Goal: Information Seeking & Learning: Learn about a topic

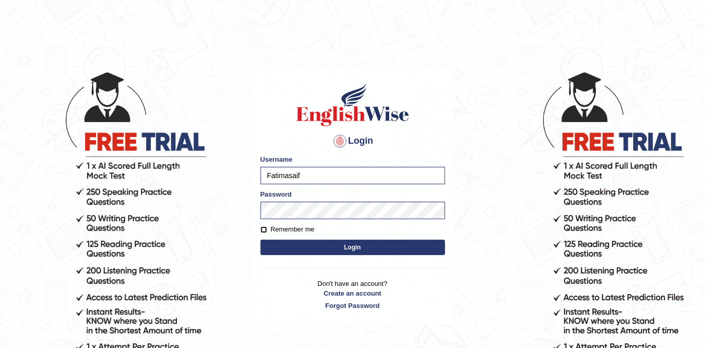
click at [263, 229] on input "Remember me" at bounding box center [264, 229] width 7 height 7
checkbox input "true"
click at [321, 248] on button "Login" at bounding box center [353, 247] width 185 height 15
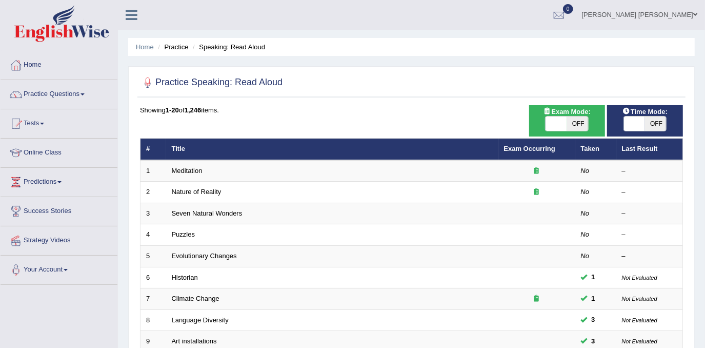
click at [585, 126] on span "OFF" at bounding box center [578, 123] width 22 height 14
checkbox input "true"
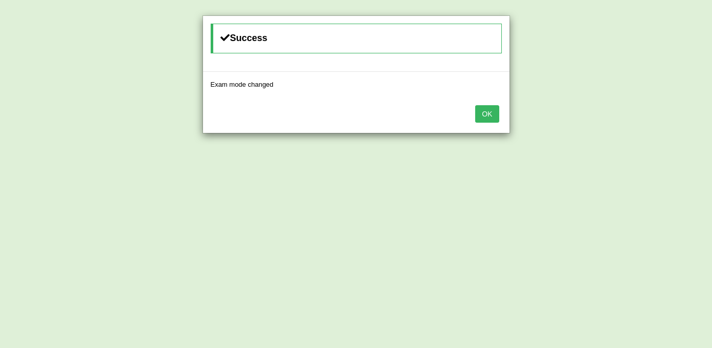
click at [502, 109] on div "OK" at bounding box center [356, 115] width 307 height 36
click at [494, 111] on button "OK" at bounding box center [487, 113] width 24 height 17
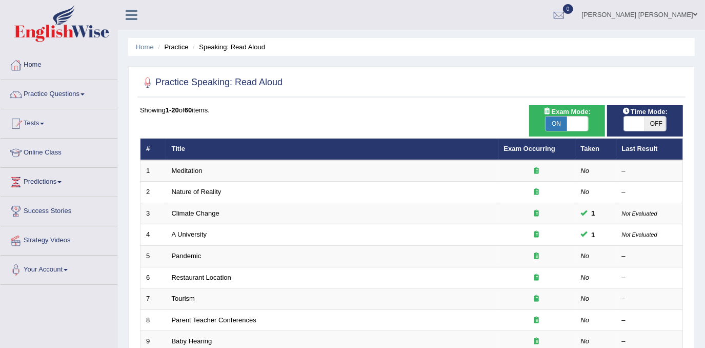
click at [651, 123] on span "OFF" at bounding box center [656, 123] width 22 height 14
checkbox input "true"
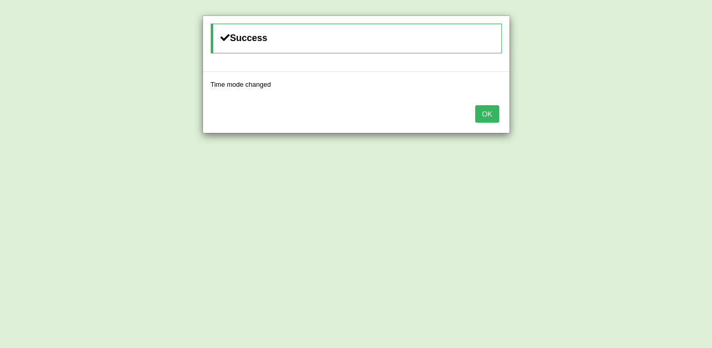
click at [496, 107] on button "OK" at bounding box center [487, 113] width 24 height 17
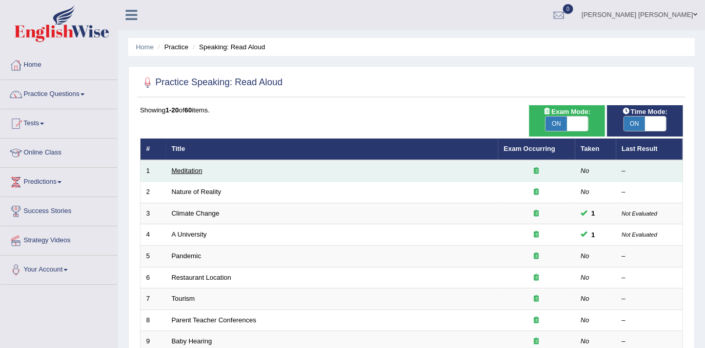
click at [195, 169] on link "Meditation" at bounding box center [187, 171] width 31 height 8
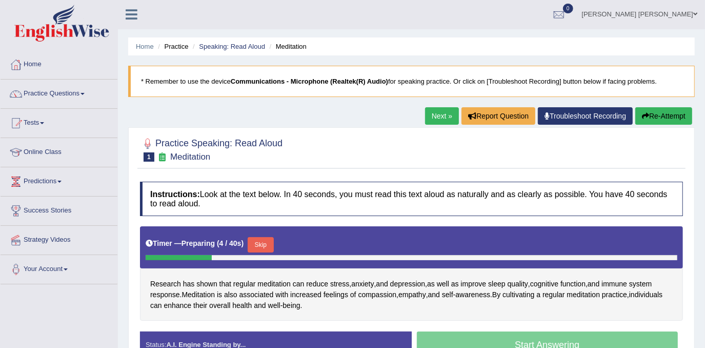
scroll to position [93, 0]
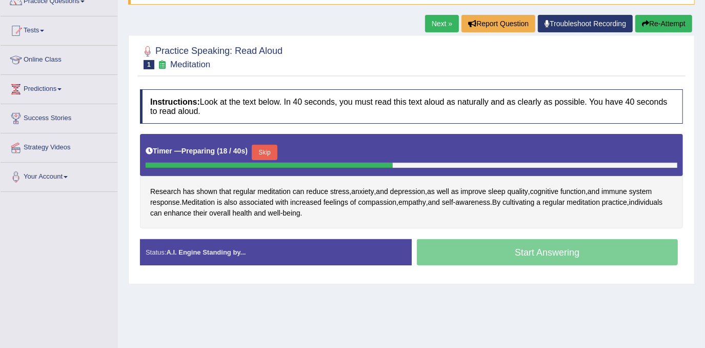
click at [270, 148] on button "Skip" at bounding box center [265, 152] width 26 height 15
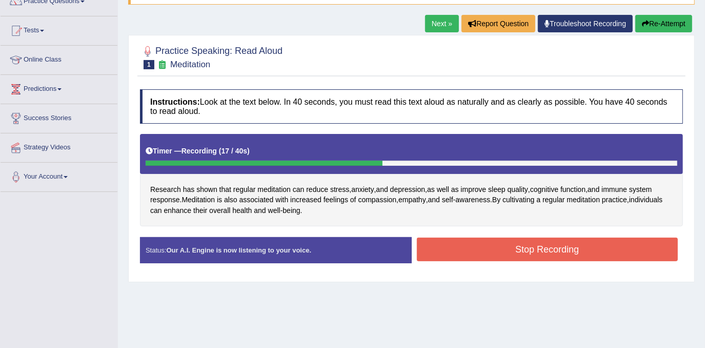
click at [544, 240] on button "Stop Recording" at bounding box center [548, 249] width 262 height 24
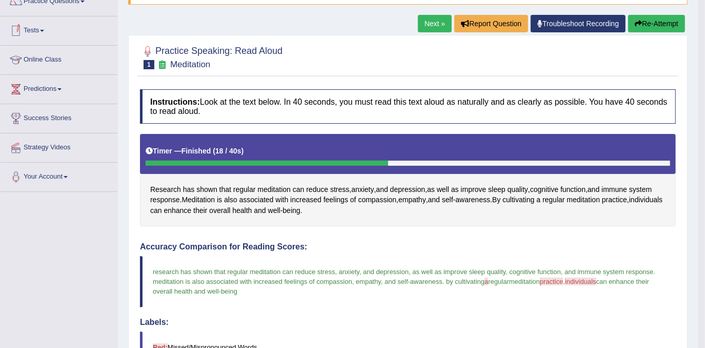
click at [432, 25] on link "Next »" at bounding box center [435, 23] width 34 height 17
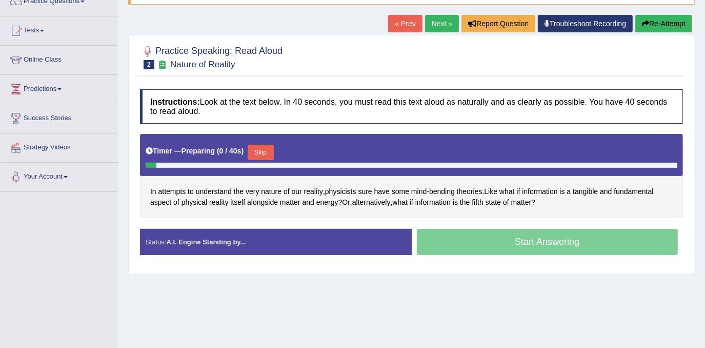
scroll to position [93, 0]
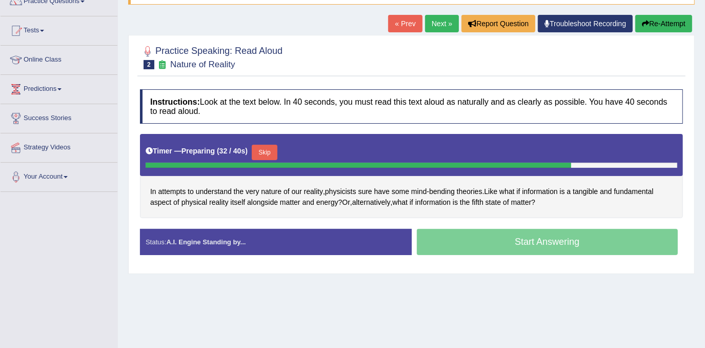
click at [264, 145] on button "Skip" at bounding box center [265, 152] width 26 height 15
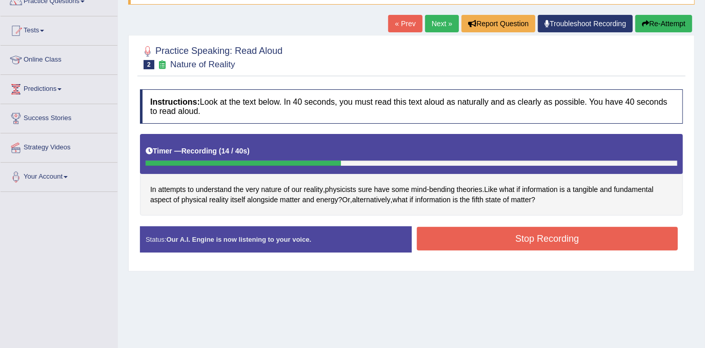
click at [523, 244] on button "Stop Recording" at bounding box center [548, 239] width 262 height 24
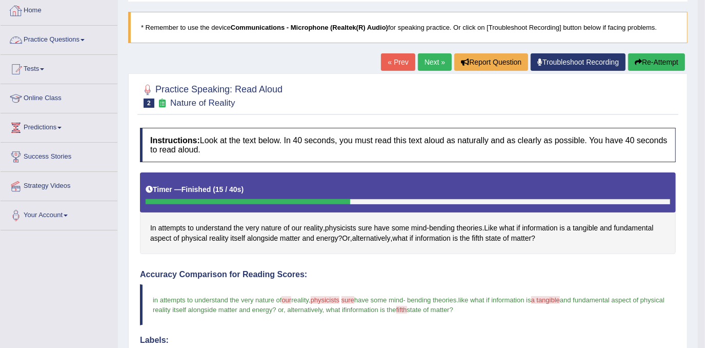
scroll to position [0, 0]
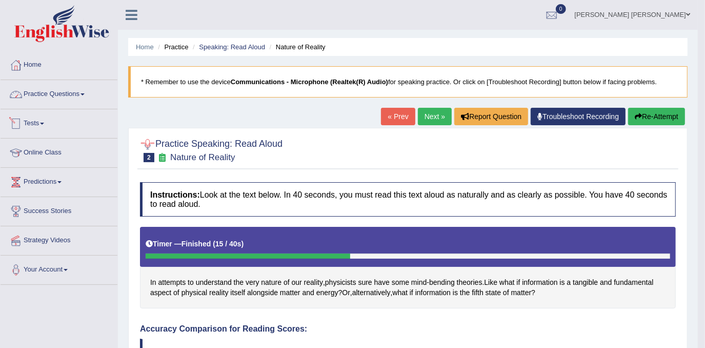
click at [66, 96] on link "Practice Questions" at bounding box center [59, 93] width 117 height 26
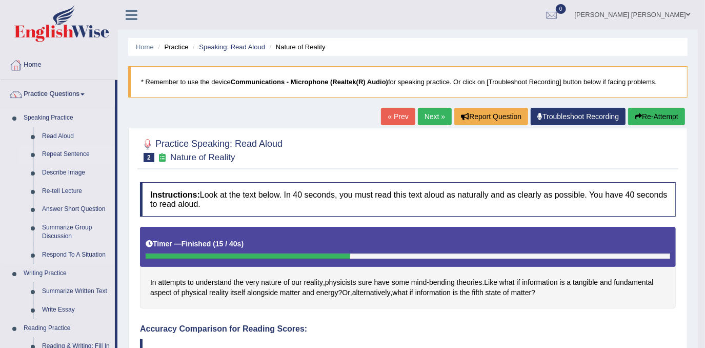
click at [62, 150] on link "Repeat Sentence" at bounding box center [75, 154] width 77 height 18
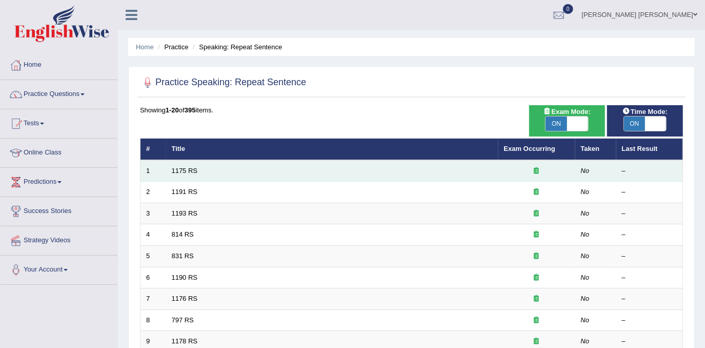
click at [168, 166] on td "1175 RS" at bounding box center [332, 171] width 332 height 22
click at [187, 167] on link "1175 RS" at bounding box center [185, 171] width 26 height 8
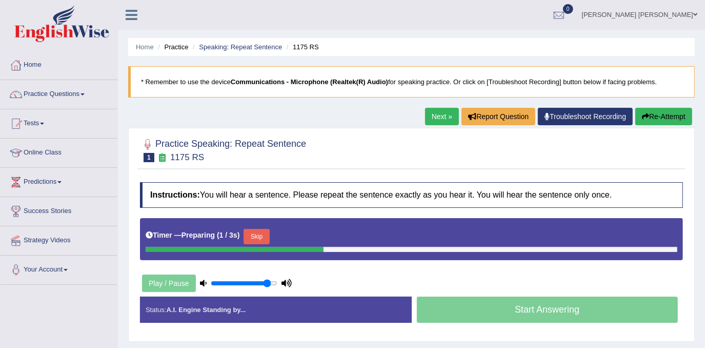
click at [262, 229] on button "Skip" at bounding box center [257, 236] width 26 height 15
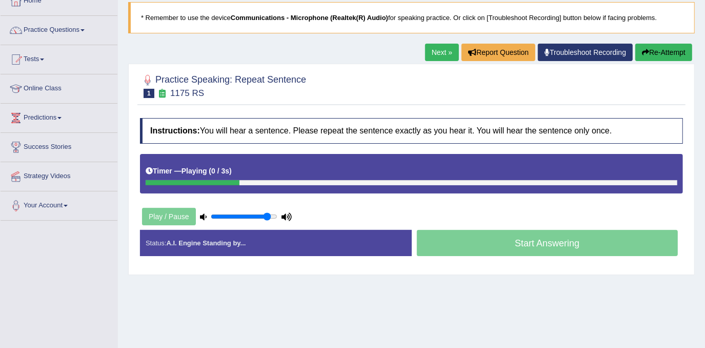
scroll to position [93, 0]
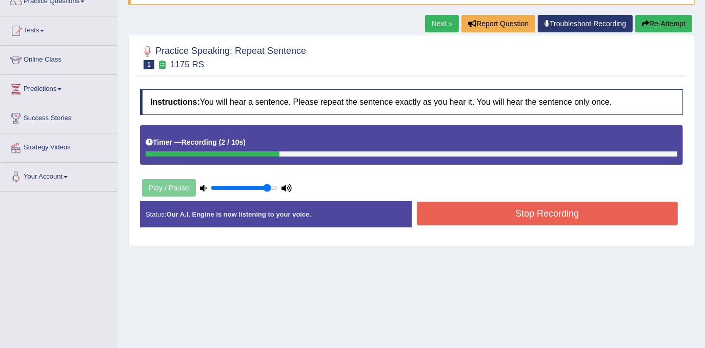
click at [532, 215] on button "Stop Recording" at bounding box center [548, 214] width 262 height 24
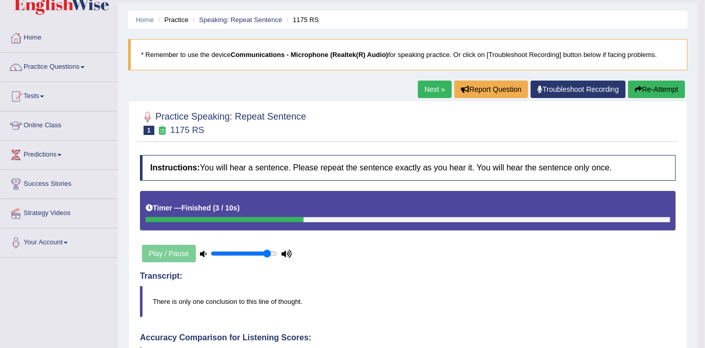
scroll to position [0, 0]
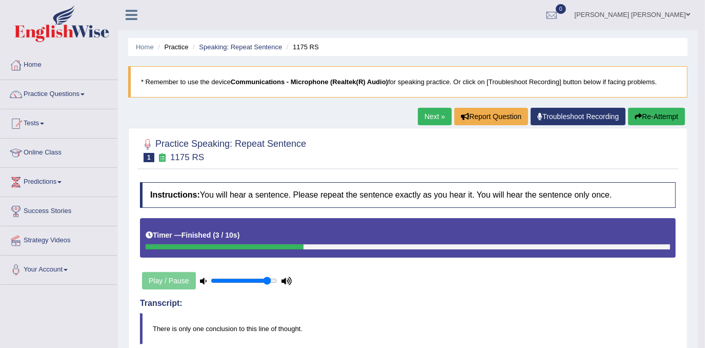
click at [442, 111] on link "Next »" at bounding box center [435, 116] width 34 height 17
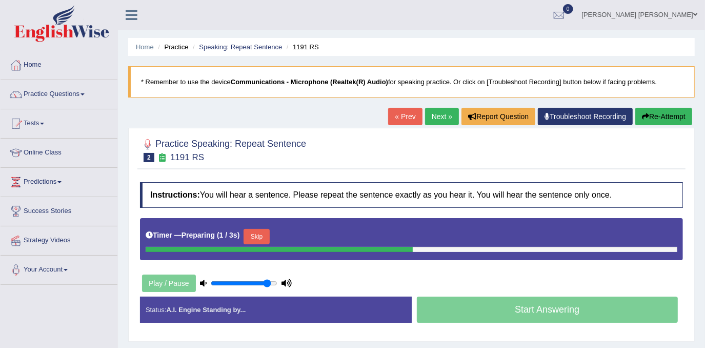
click at [260, 233] on button "Skip" at bounding box center [257, 236] width 26 height 15
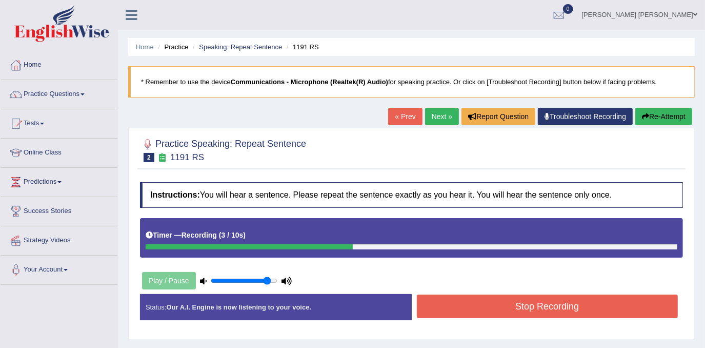
click at [510, 302] on button "Stop Recording" at bounding box center [548, 306] width 262 height 24
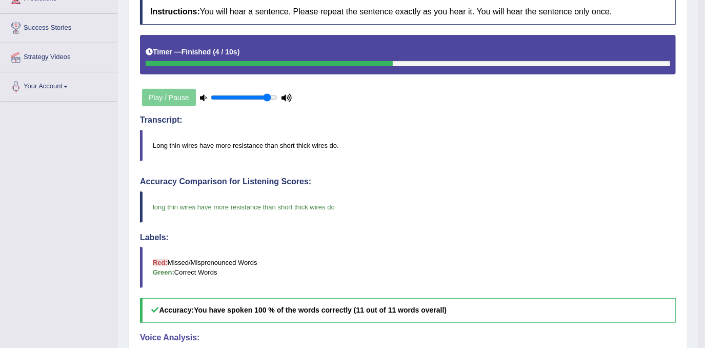
scroll to position [46, 0]
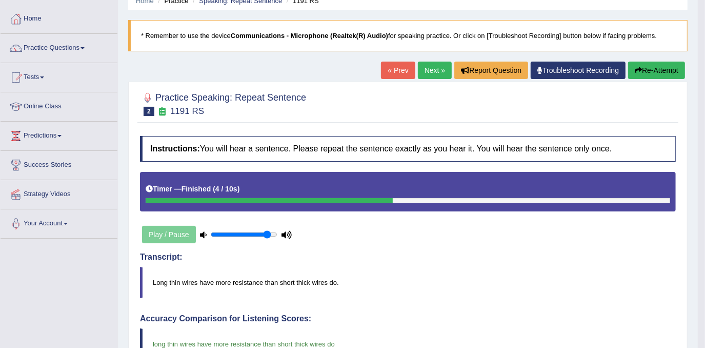
click at [446, 73] on link "Next »" at bounding box center [435, 70] width 34 height 17
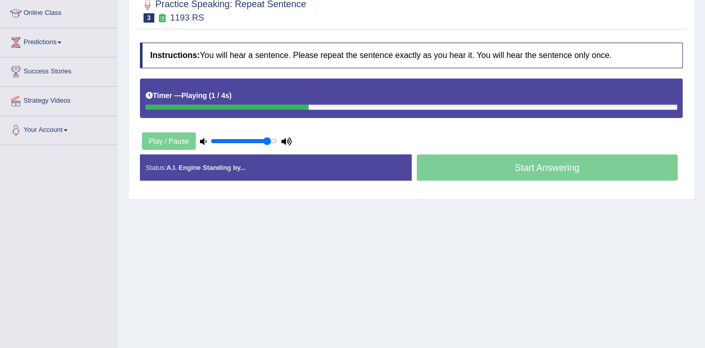
scroll to position [93, 0]
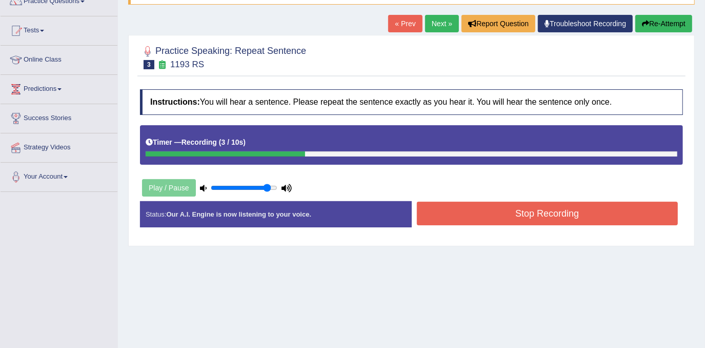
click at [480, 204] on button "Stop Recording" at bounding box center [548, 214] width 262 height 24
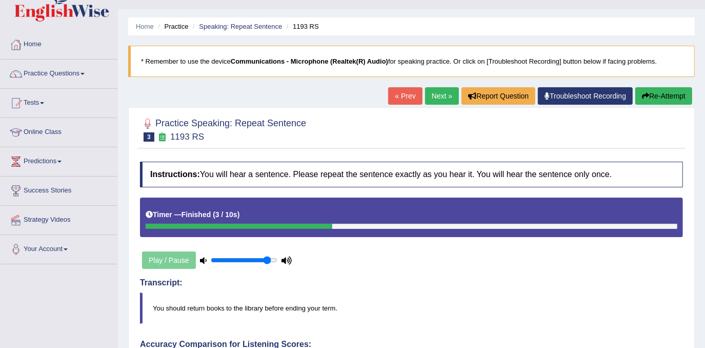
scroll to position [0, 0]
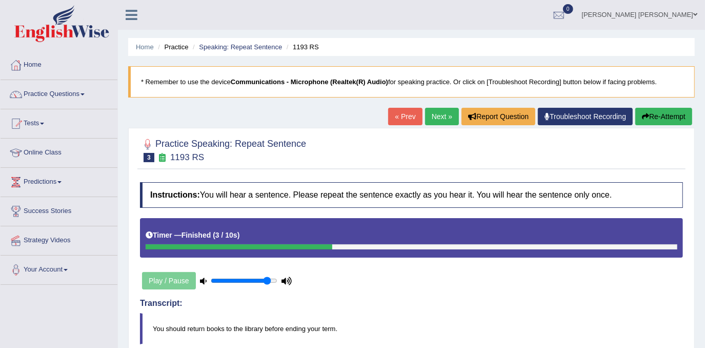
click at [427, 112] on link "Next »" at bounding box center [442, 116] width 34 height 17
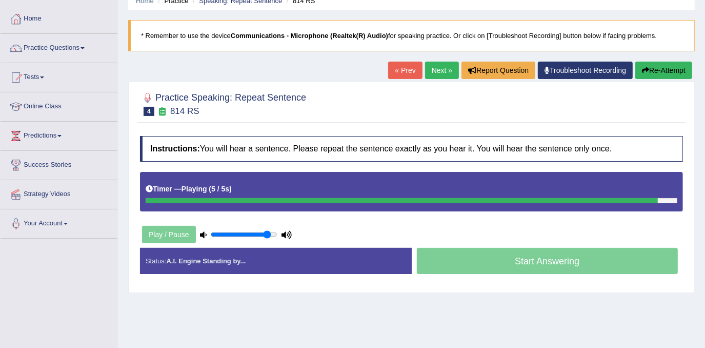
click at [668, 67] on button "Re-Attempt" at bounding box center [663, 70] width 57 height 17
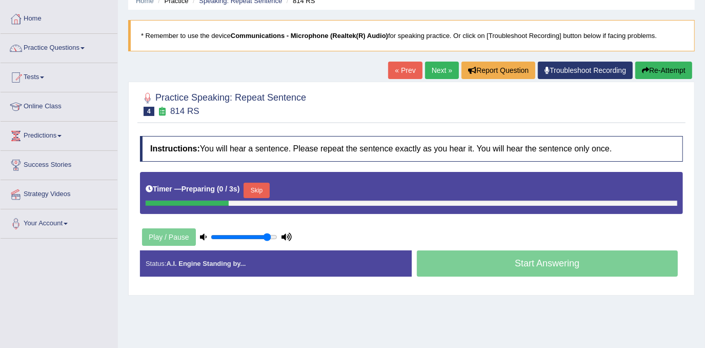
click at [246, 184] on button "Skip" at bounding box center [257, 190] width 26 height 15
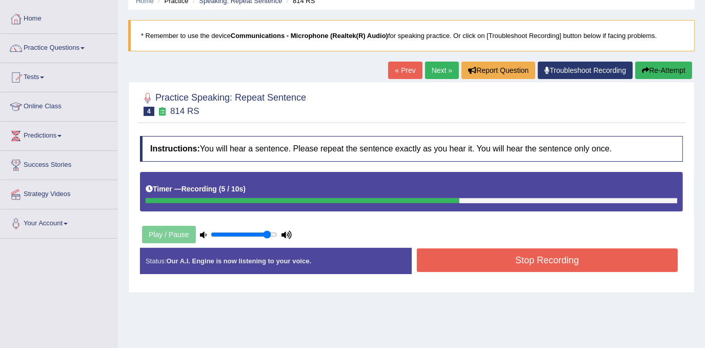
click at [573, 256] on button "Stop Recording" at bounding box center [548, 260] width 262 height 24
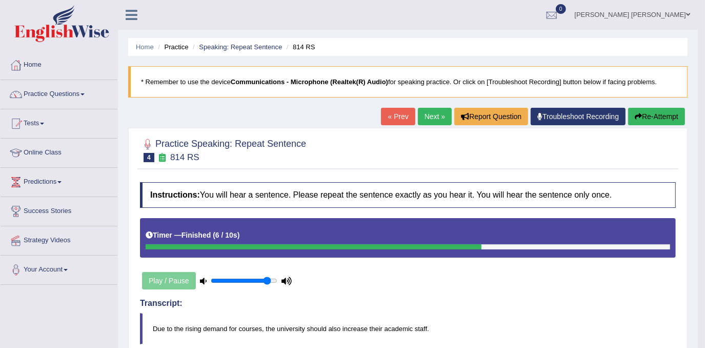
click at [443, 116] on link "Next »" at bounding box center [435, 116] width 34 height 17
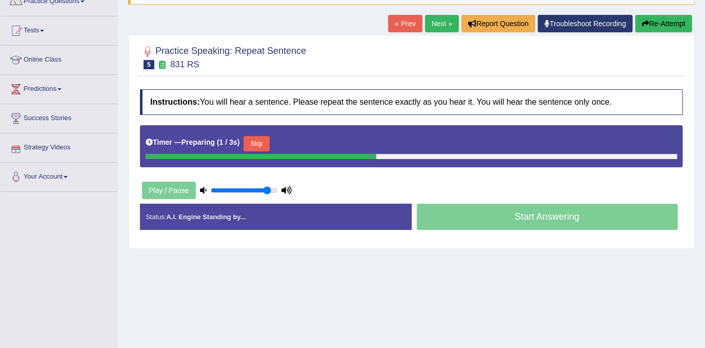
click at [260, 142] on button "Skip" at bounding box center [257, 143] width 26 height 15
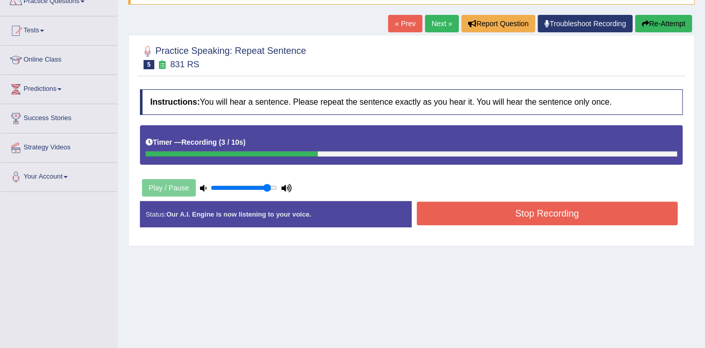
click at [504, 214] on button "Stop Recording" at bounding box center [548, 214] width 262 height 24
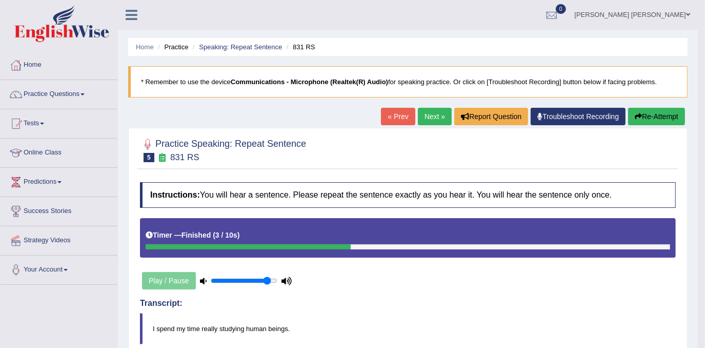
click at [432, 120] on link "Next »" at bounding box center [435, 116] width 34 height 17
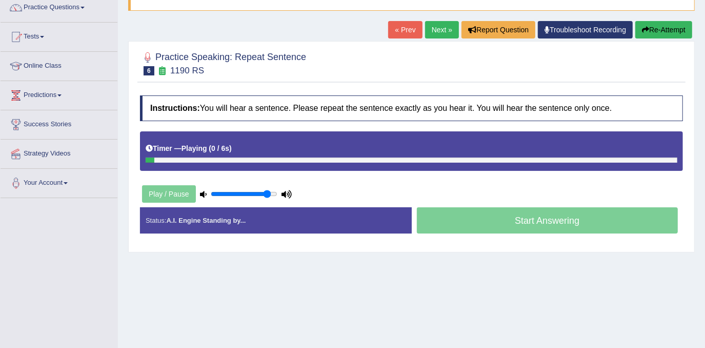
scroll to position [93, 0]
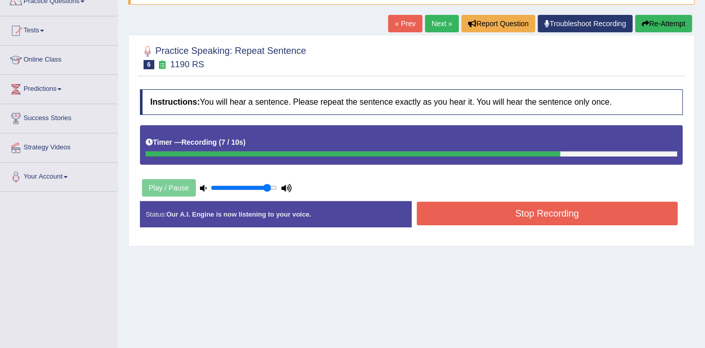
click at [469, 209] on button "Stop Recording" at bounding box center [548, 214] width 262 height 24
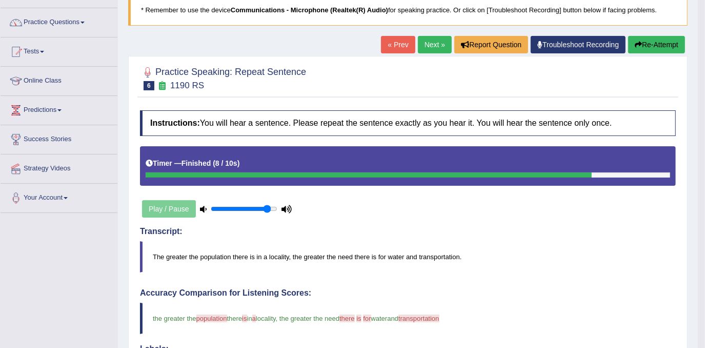
scroll to position [0, 0]
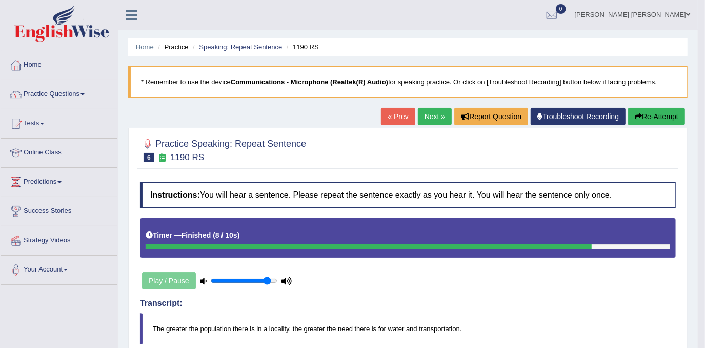
click at [635, 108] on button "Re-Attempt" at bounding box center [656, 116] width 57 height 17
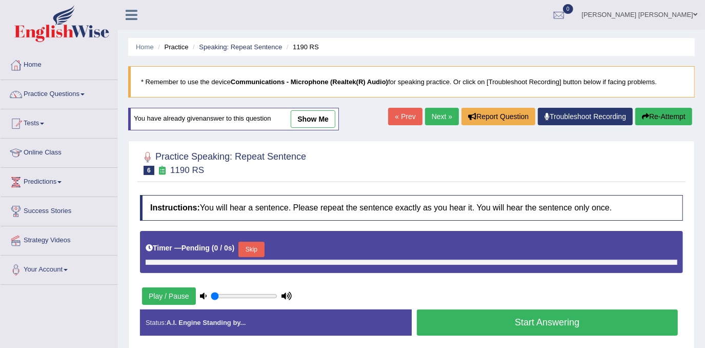
type input "0.9"
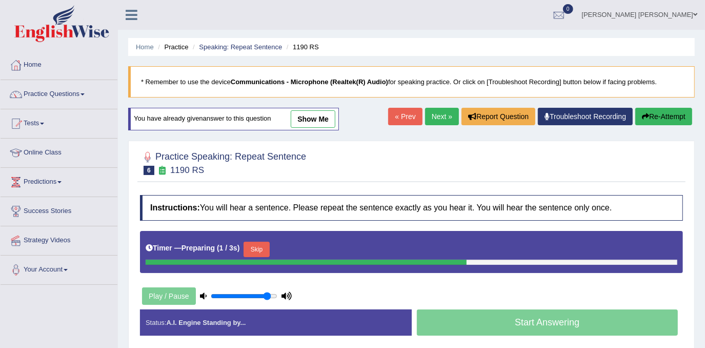
click at [257, 244] on button "Skip" at bounding box center [257, 249] width 26 height 15
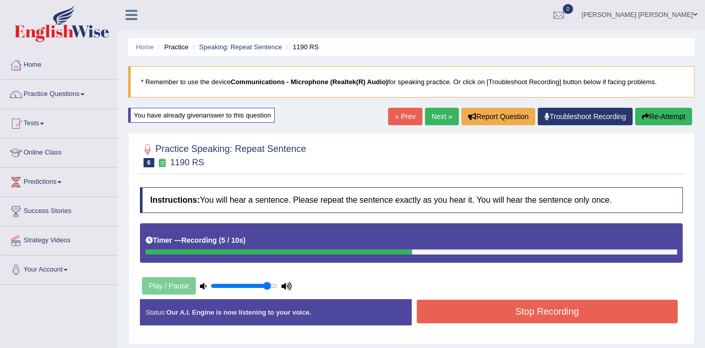
click at [565, 310] on button "Stop Recording" at bounding box center [548, 312] width 262 height 24
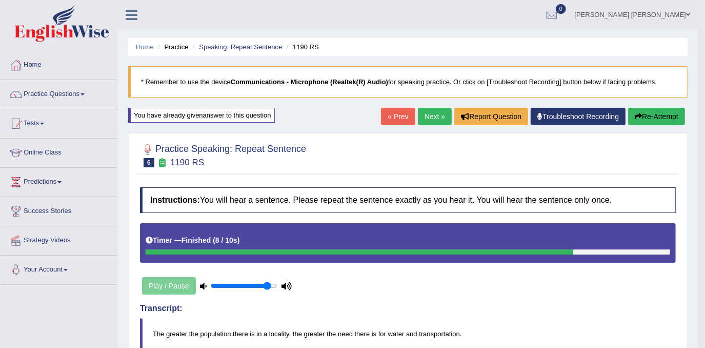
click at [440, 112] on link "Next »" at bounding box center [435, 116] width 34 height 17
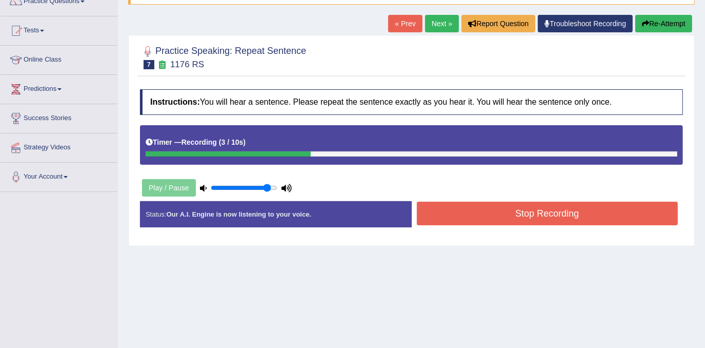
click at [529, 206] on button "Stop Recording" at bounding box center [548, 214] width 262 height 24
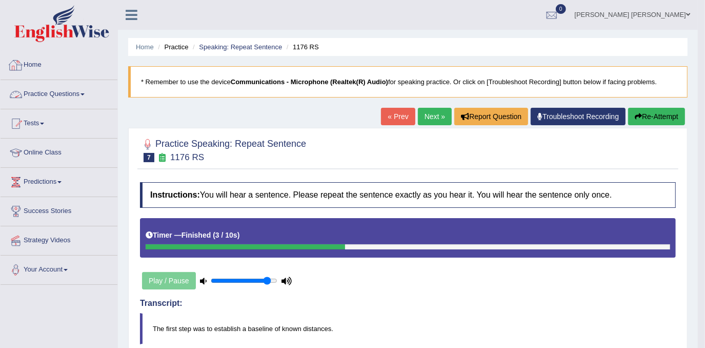
click at [44, 92] on link "Practice Questions" at bounding box center [59, 93] width 117 height 26
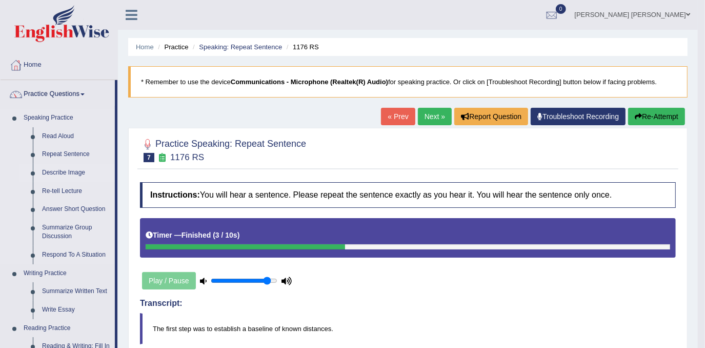
click at [63, 168] on link "Describe Image" at bounding box center [75, 173] width 77 height 18
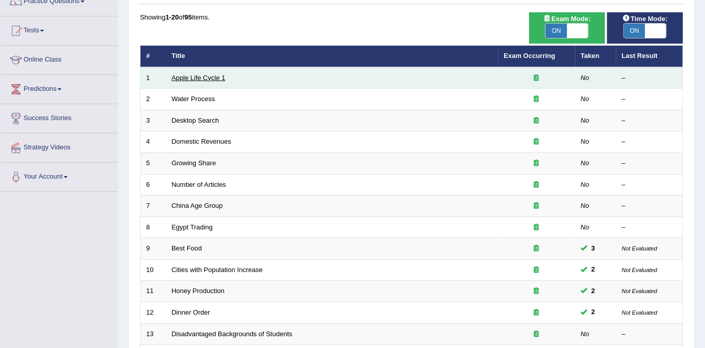
click at [204, 76] on link "Apple Life Cycle 1" at bounding box center [199, 78] width 54 height 8
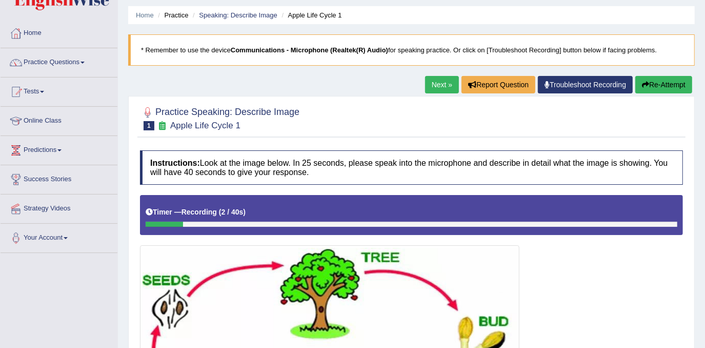
scroll to position [5, 0]
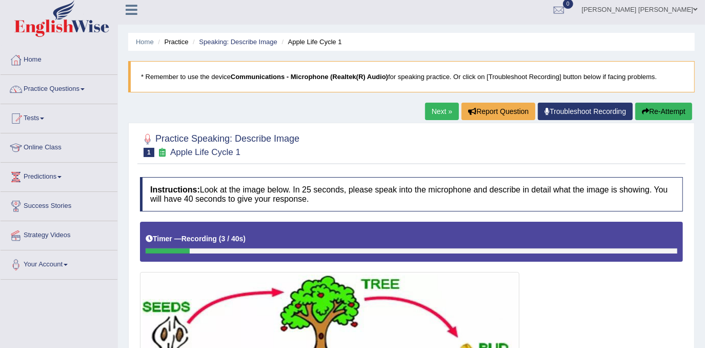
click at [689, 113] on button "Re-Attempt" at bounding box center [663, 111] width 57 height 17
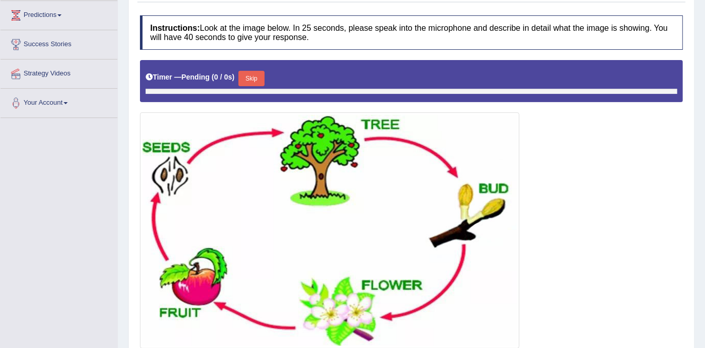
scroll to position [189, 0]
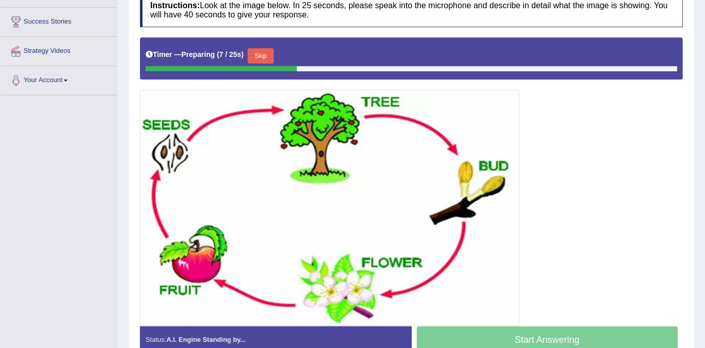
click at [256, 52] on button "Skip" at bounding box center [261, 55] width 26 height 15
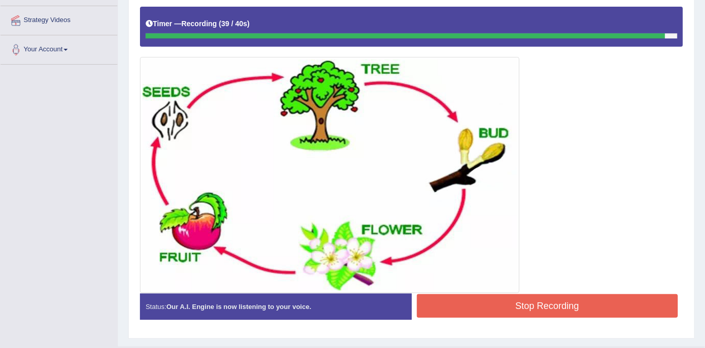
scroll to position [236, 0]
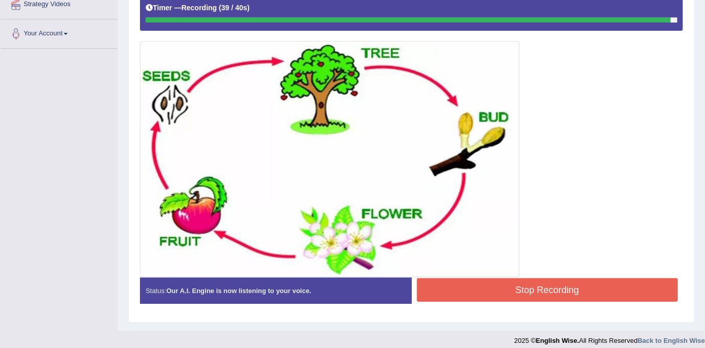
click at [542, 286] on button "Stop Recording" at bounding box center [548, 290] width 262 height 24
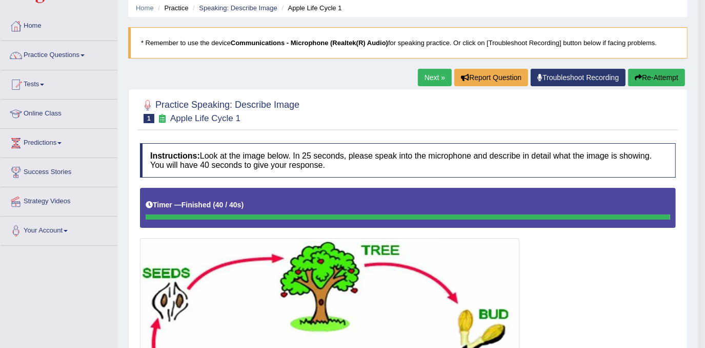
scroll to position [30, 0]
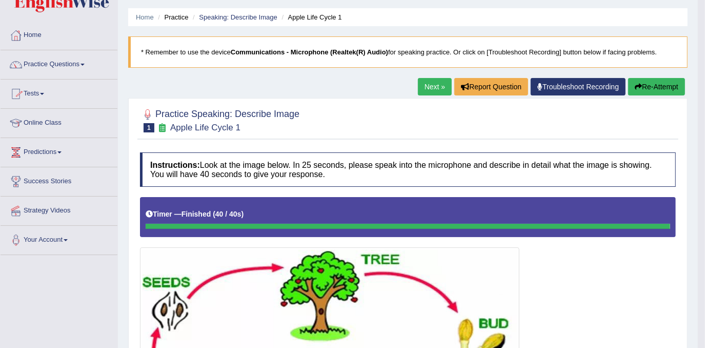
click at [443, 82] on link "Next »" at bounding box center [435, 86] width 34 height 17
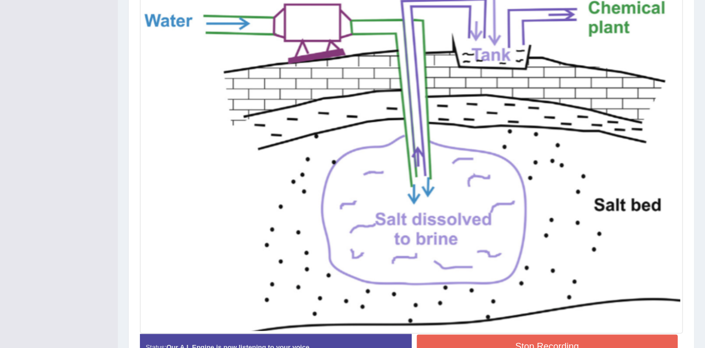
scroll to position [374, 0]
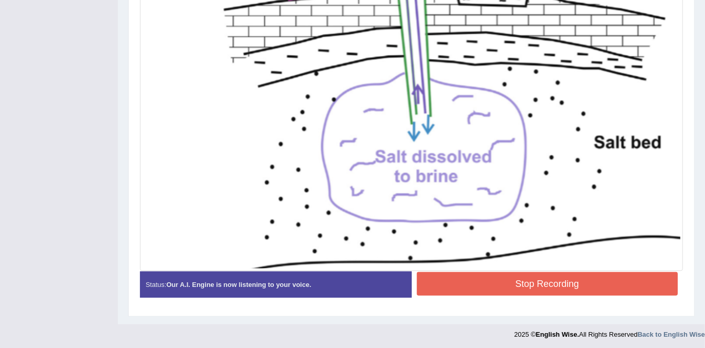
click at [544, 271] on div "Start Answering" at bounding box center [548, 271] width 272 height 1
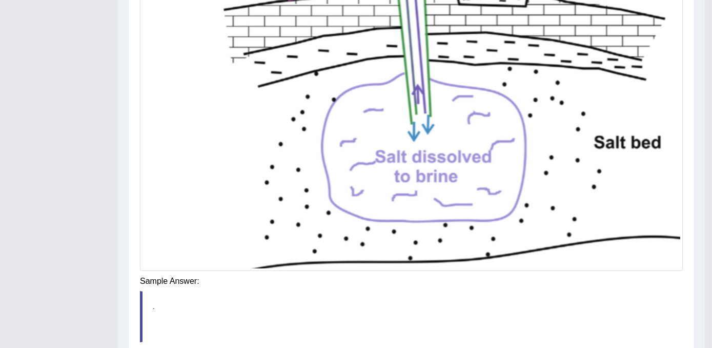
click at [544, 276] on h4 "Sample Answer:" at bounding box center [411, 280] width 543 height 9
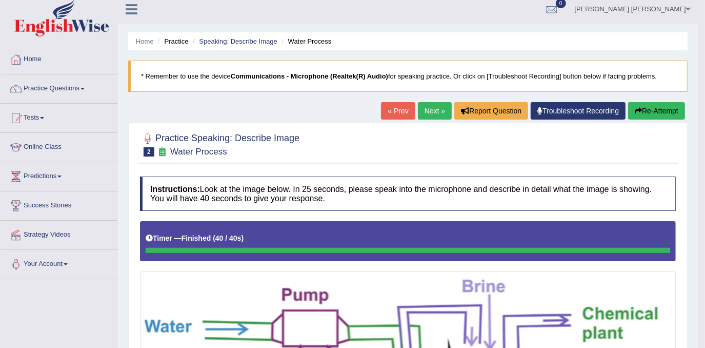
scroll to position [0, 0]
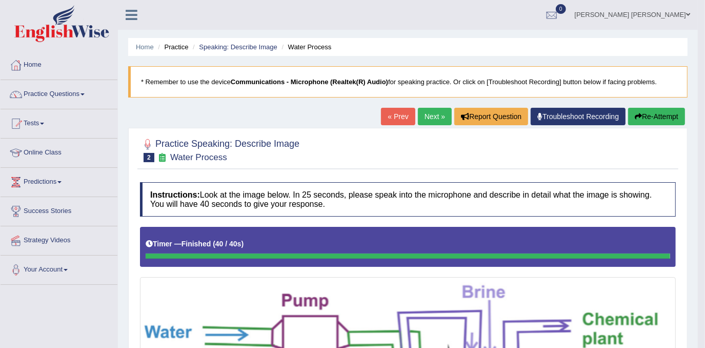
click at [444, 117] on link "Next »" at bounding box center [435, 116] width 34 height 17
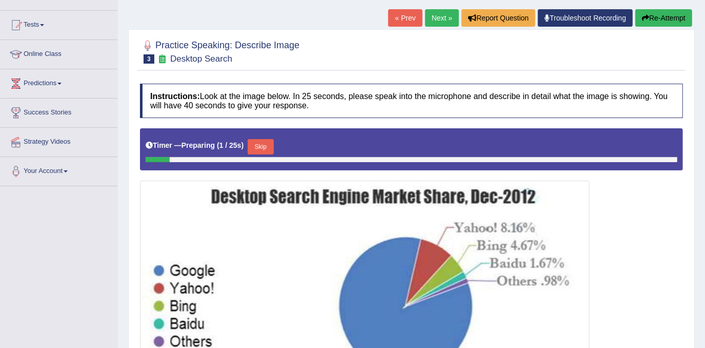
scroll to position [192, 0]
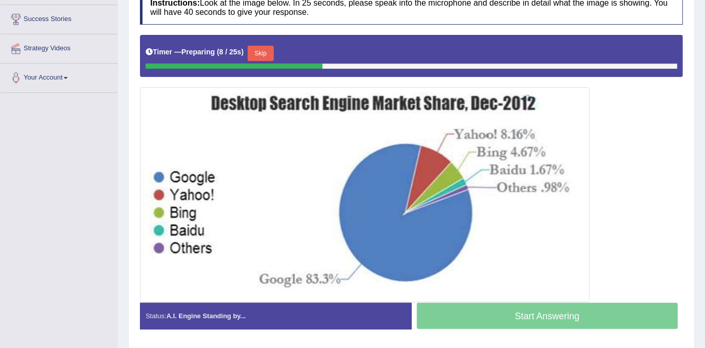
click at [260, 51] on button "Skip" at bounding box center [261, 53] width 26 height 15
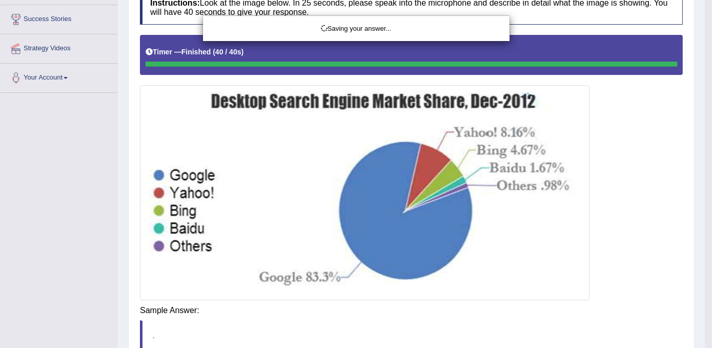
click at [554, 309] on div "Saving your answer..." at bounding box center [356, 174] width 712 height 348
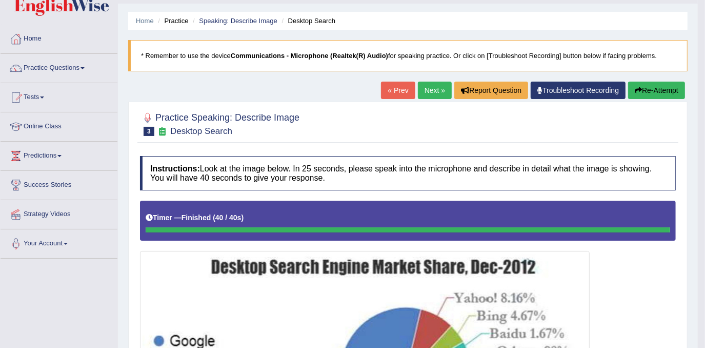
scroll to position [0, 0]
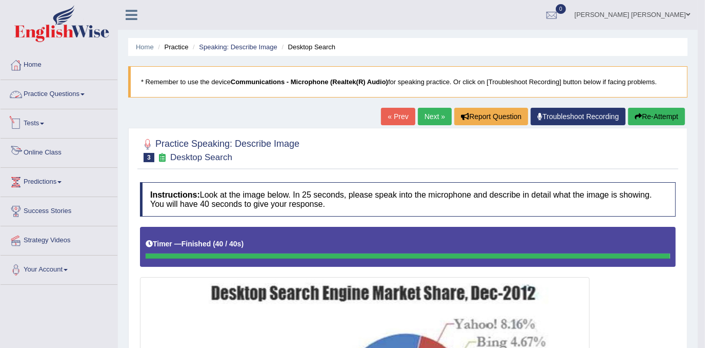
click at [67, 101] on link "Practice Questions" at bounding box center [59, 93] width 117 height 26
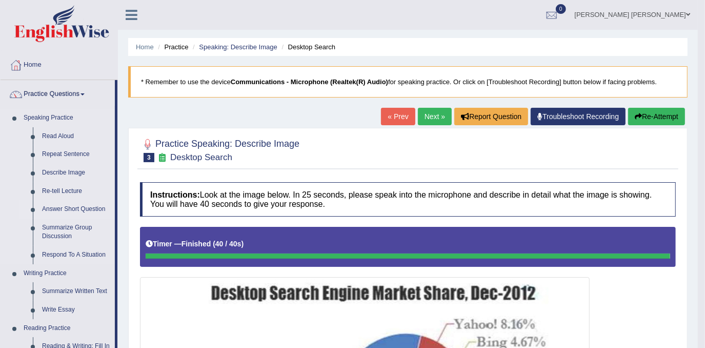
click at [79, 210] on link "Answer Short Question" at bounding box center [75, 209] width 77 height 18
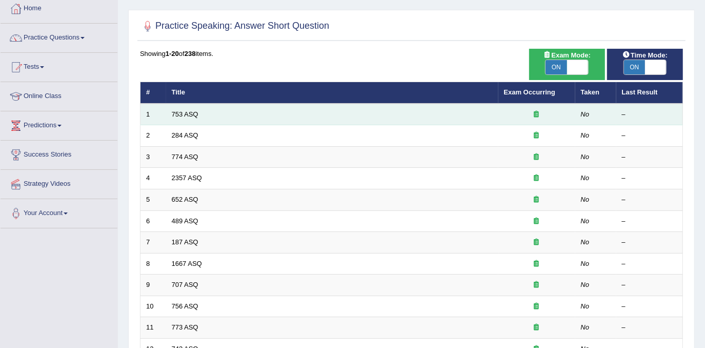
scroll to position [46, 0]
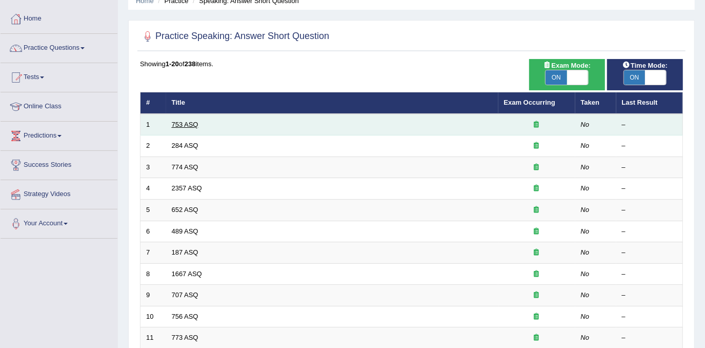
click at [174, 124] on link "753 ASQ" at bounding box center [185, 125] width 27 height 8
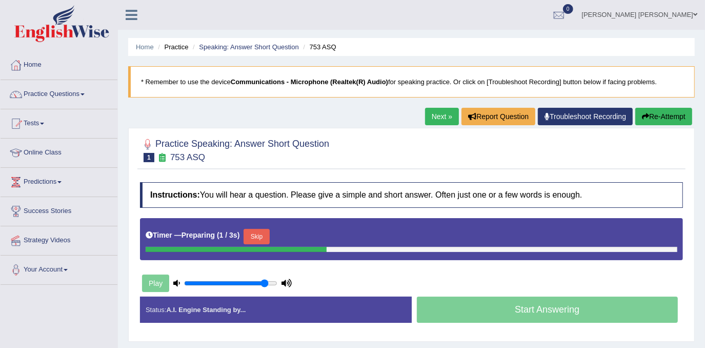
click at [268, 231] on button "Skip" at bounding box center [257, 236] width 26 height 15
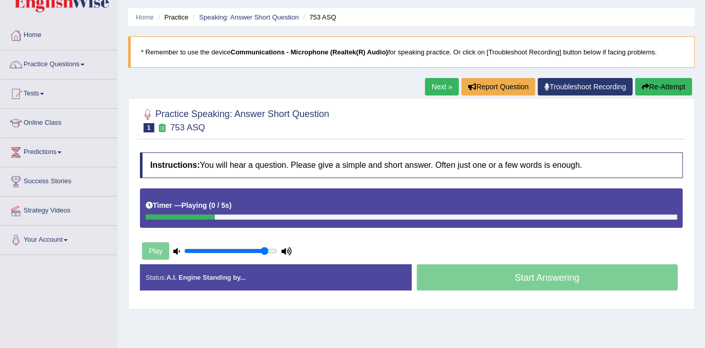
scroll to position [46, 0]
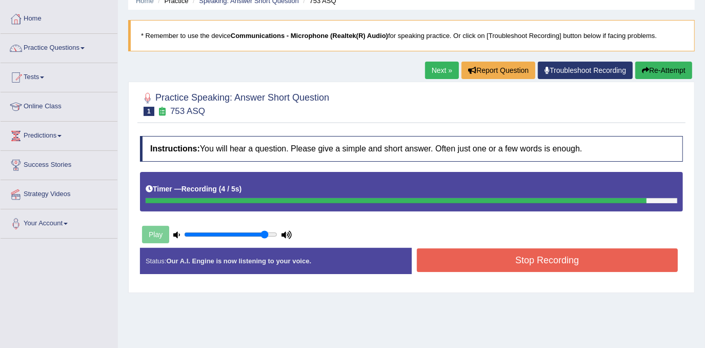
click at [502, 256] on button "Stop Recording" at bounding box center [548, 260] width 262 height 24
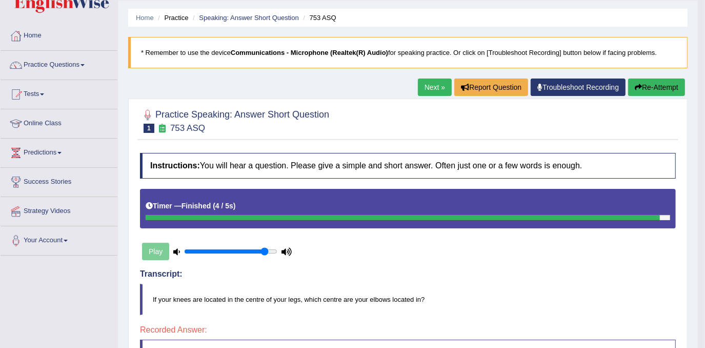
scroll to position [13, 0]
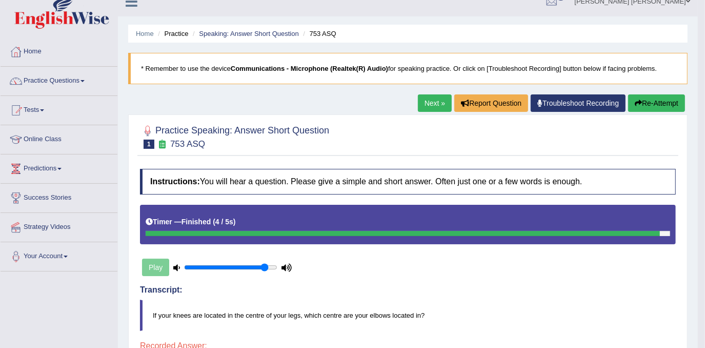
click at [434, 101] on link "Next »" at bounding box center [435, 102] width 34 height 17
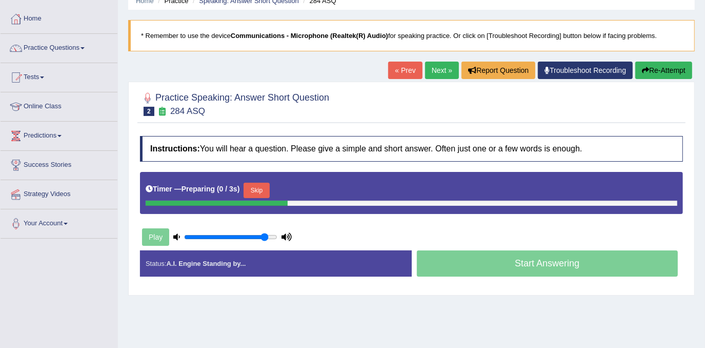
click at [257, 187] on button "Skip" at bounding box center [257, 190] width 26 height 15
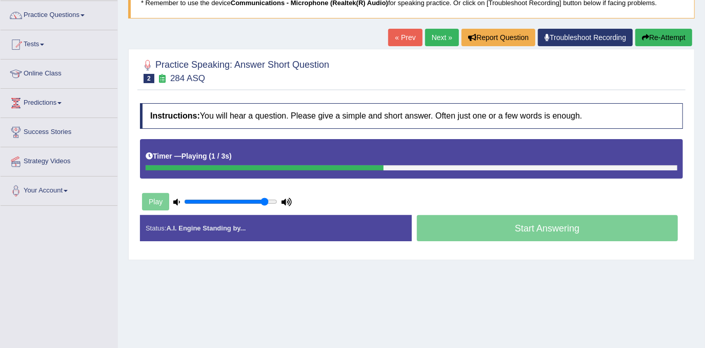
scroll to position [93, 0]
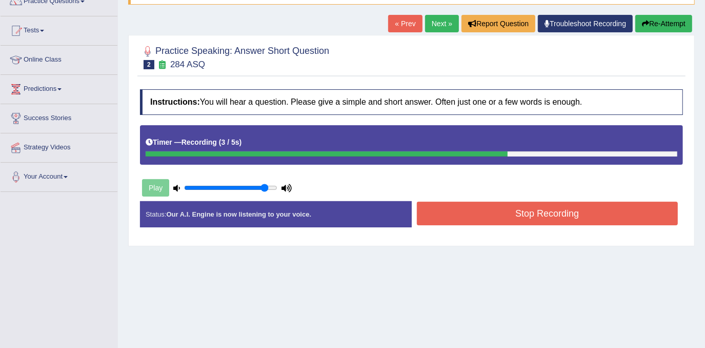
click at [503, 212] on button "Stop Recording" at bounding box center [548, 214] width 262 height 24
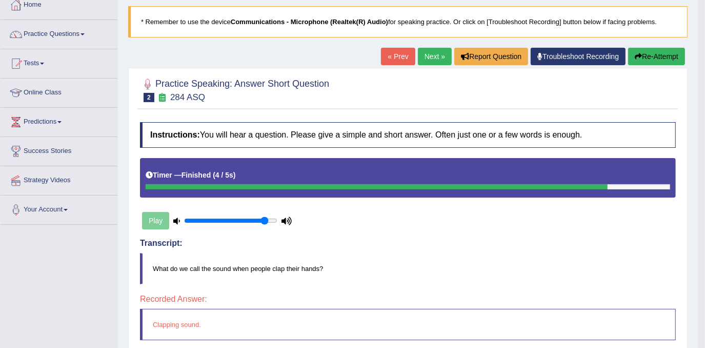
scroll to position [46, 0]
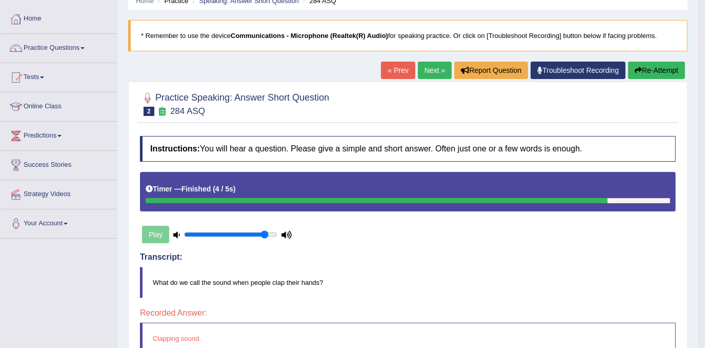
click at [438, 66] on link "Next »" at bounding box center [435, 70] width 34 height 17
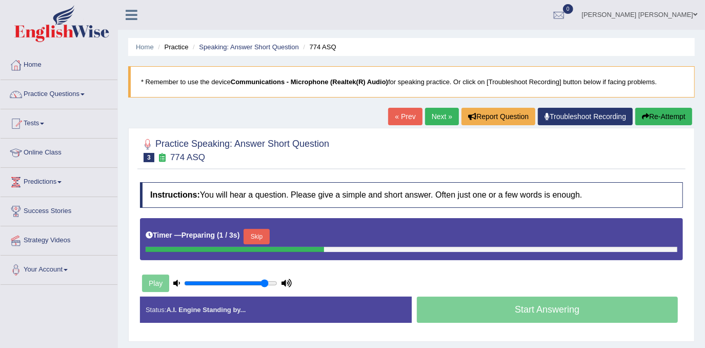
click at [253, 234] on button "Skip" at bounding box center [257, 236] width 26 height 15
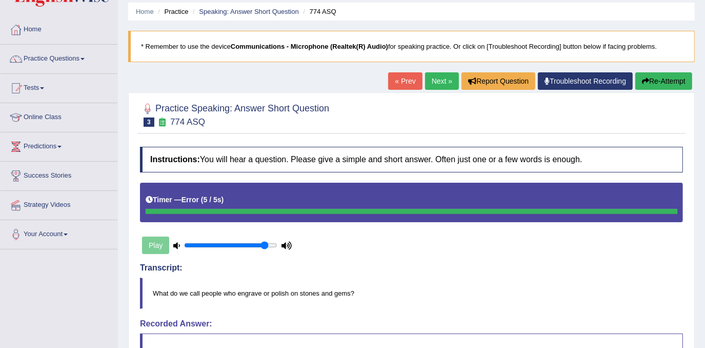
scroll to position [13, 0]
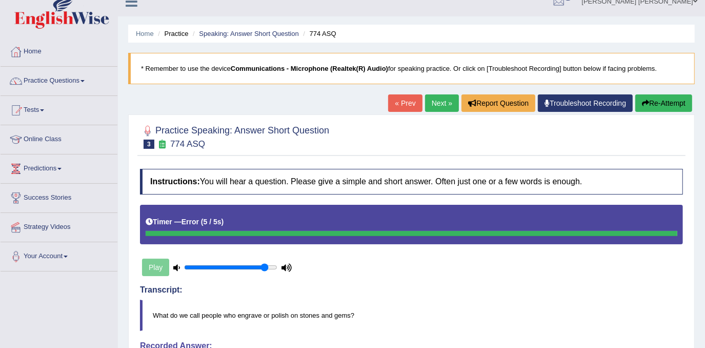
click at [442, 97] on link "Next »" at bounding box center [442, 102] width 34 height 17
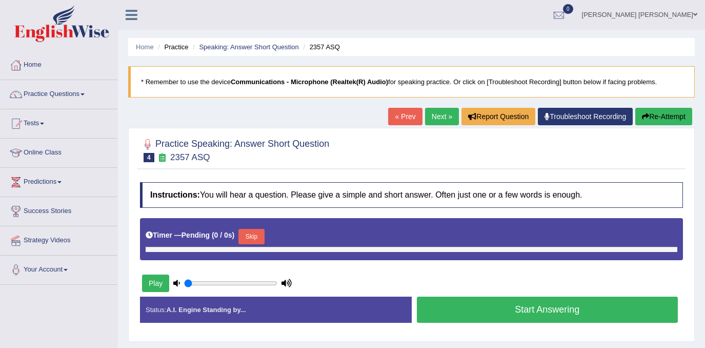
click at [254, 234] on button "Skip" at bounding box center [251, 236] width 26 height 15
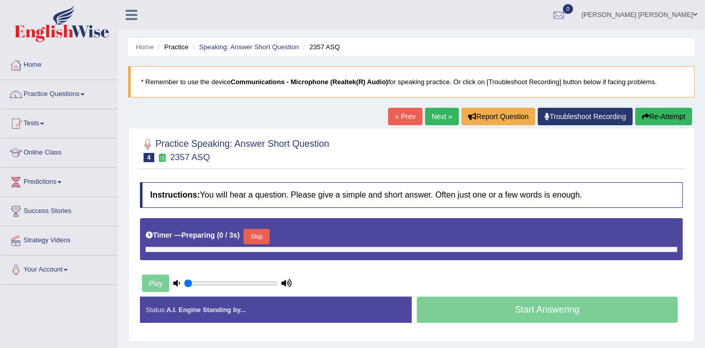
type input "0.9"
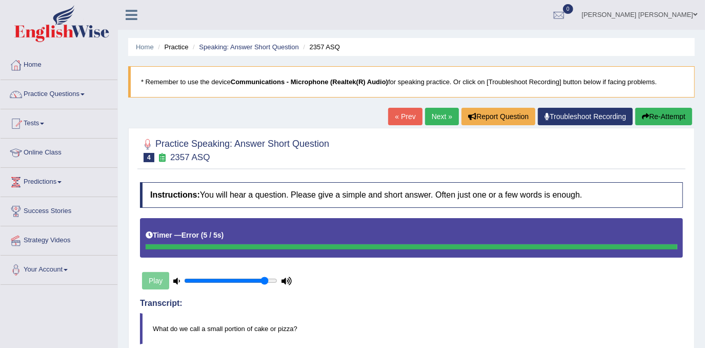
click at [429, 114] on link "Next »" at bounding box center [442, 116] width 34 height 17
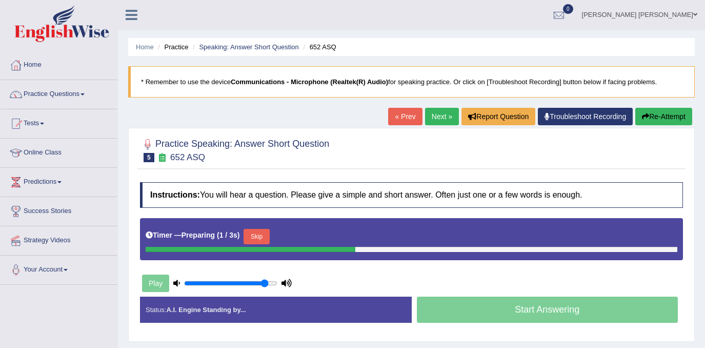
click at [263, 233] on button "Skip" at bounding box center [257, 236] width 26 height 15
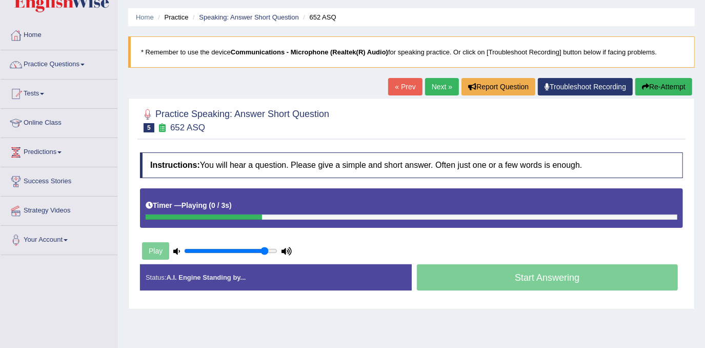
scroll to position [93, 0]
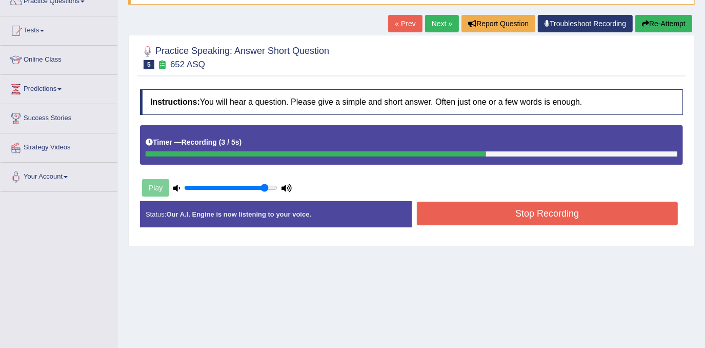
click at [493, 207] on button "Stop Recording" at bounding box center [548, 214] width 262 height 24
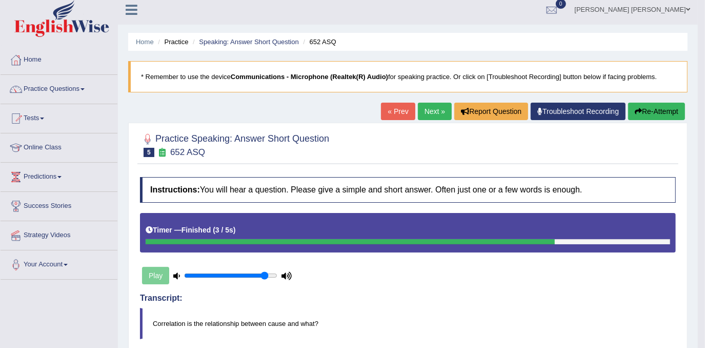
scroll to position [0, 0]
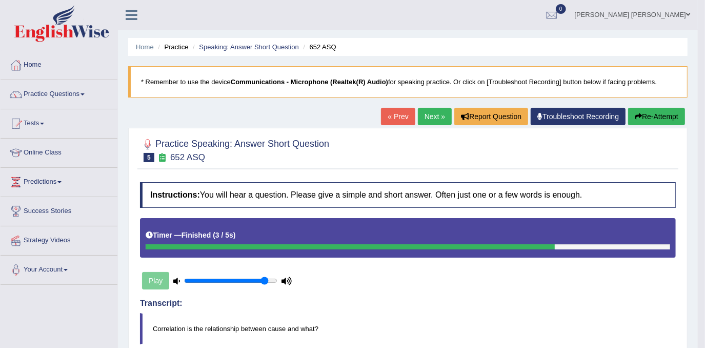
click at [443, 115] on link "Next »" at bounding box center [435, 116] width 34 height 17
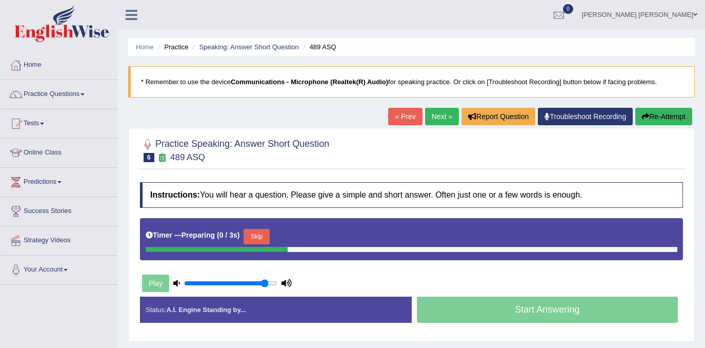
click at [261, 229] on button "Skip" at bounding box center [257, 236] width 26 height 15
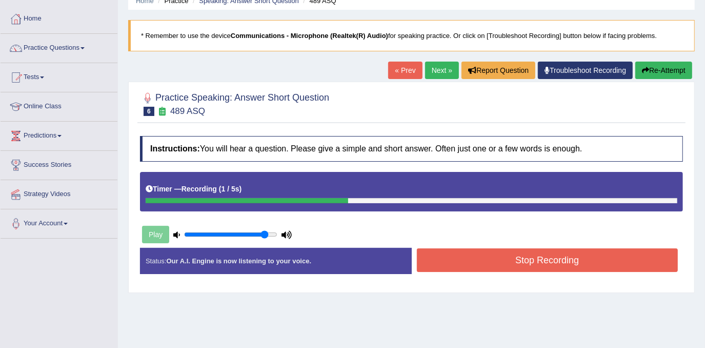
click at [571, 260] on button "Stop Recording" at bounding box center [548, 260] width 262 height 24
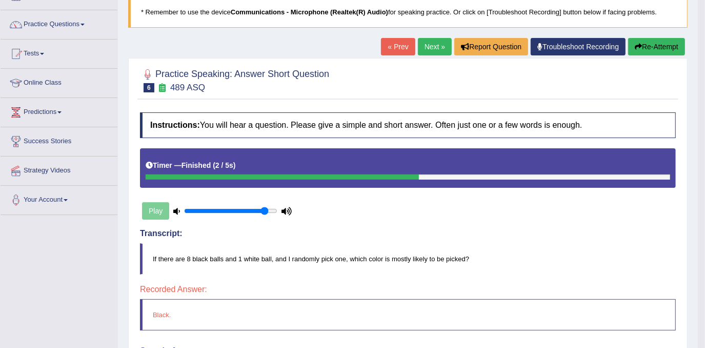
scroll to position [13, 0]
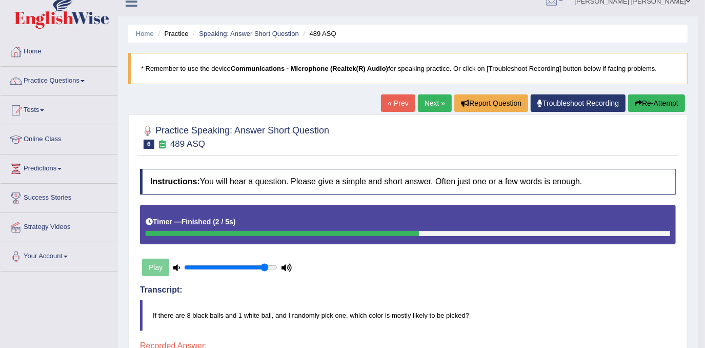
click at [429, 105] on link "Next »" at bounding box center [435, 102] width 34 height 17
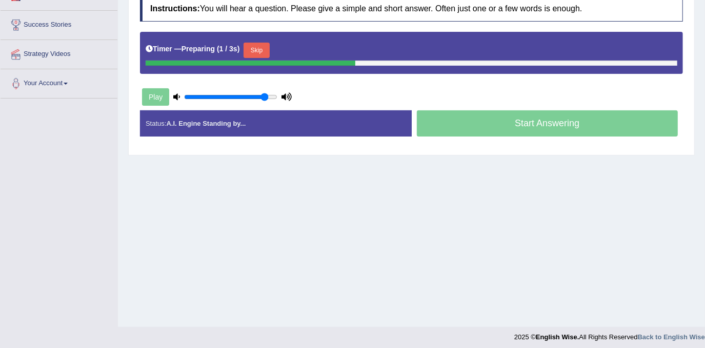
click at [250, 35] on div "Timer — Preparing ( 1 / 3s ) Skip" at bounding box center [411, 53] width 543 height 42
click at [265, 51] on button "Skip" at bounding box center [257, 50] width 26 height 15
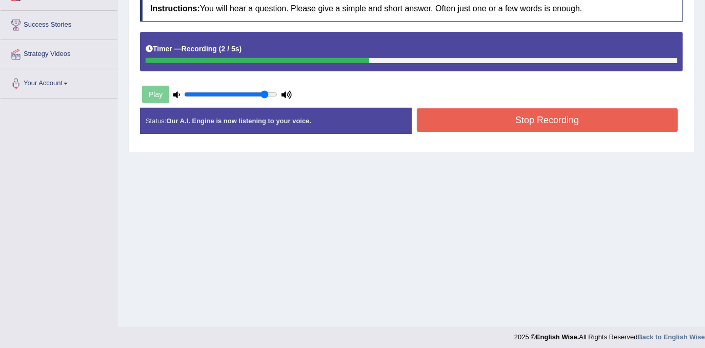
click at [523, 114] on button "Stop Recording" at bounding box center [548, 120] width 262 height 24
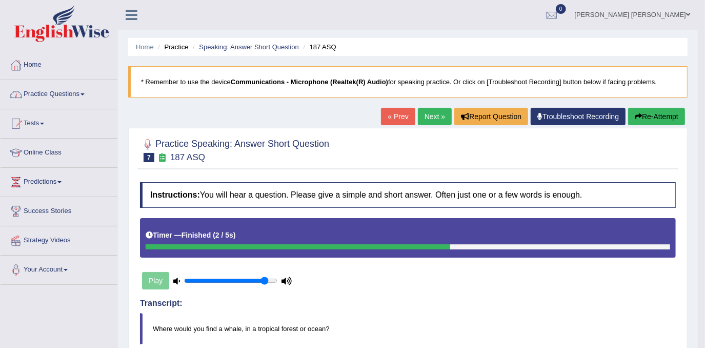
click at [71, 94] on link "Practice Questions" at bounding box center [59, 93] width 117 height 26
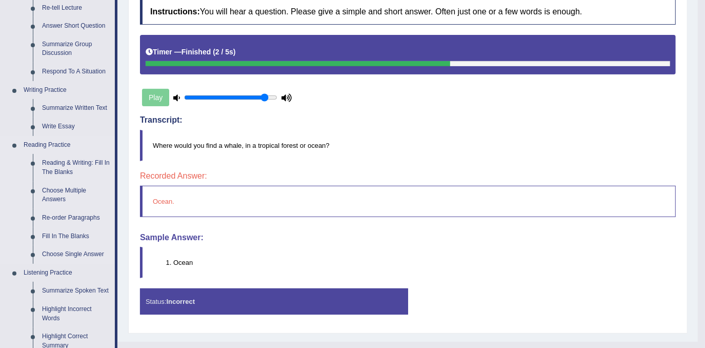
scroll to position [186, 0]
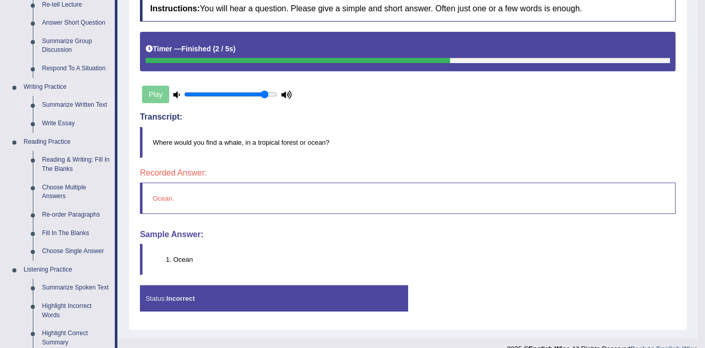
click at [85, 104] on link "Summarize Written Text" at bounding box center [75, 105] width 77 height 18
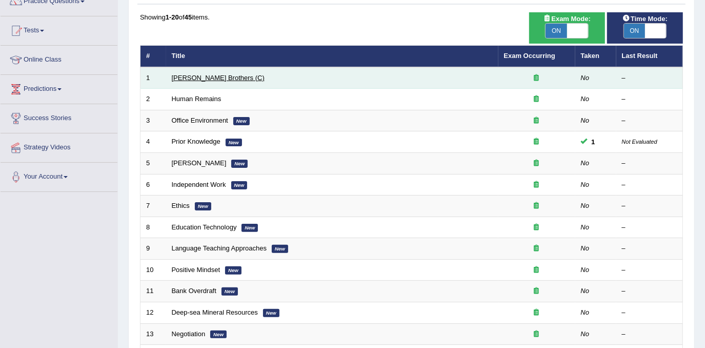
click at [204, 74] on link "[PERSON_NAME] Brothers (C)" at bounding box center [218, 78] width 93 height 8
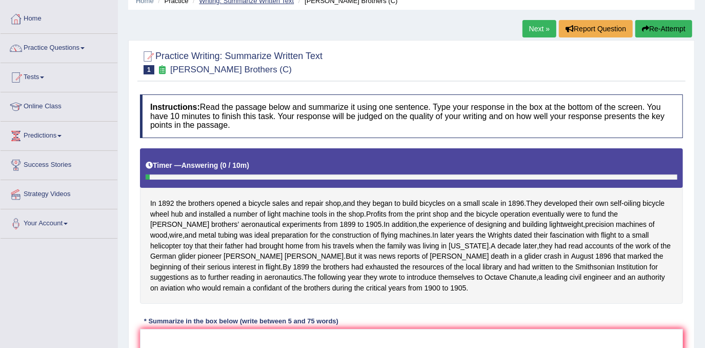
scroll to position [140, 0]
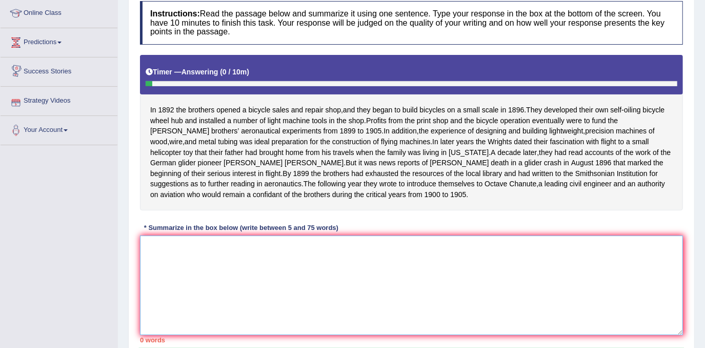
click at [151, 258] on textarea at bounding box center [411, 284] width 543 height 99
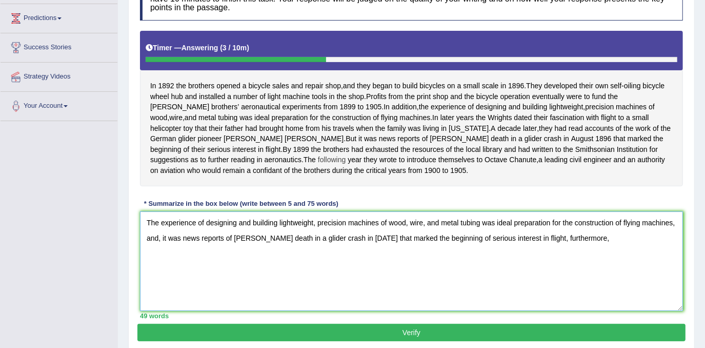
scroll to position [163, 0]
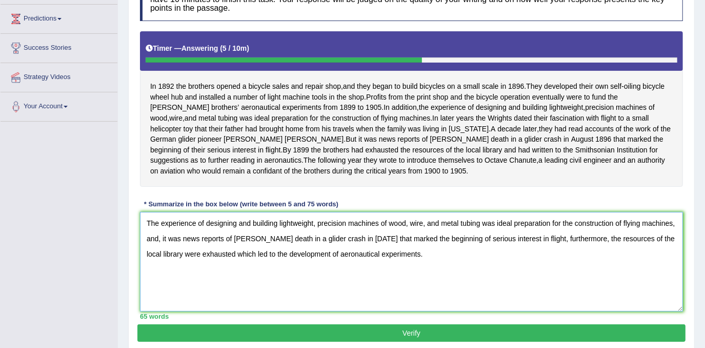
type textarea "The experience of designing and building lightweight, precision machines of woo…"
click at [501, 342] on button "Verify" at bounding box center [411, 332] width 548 height 17
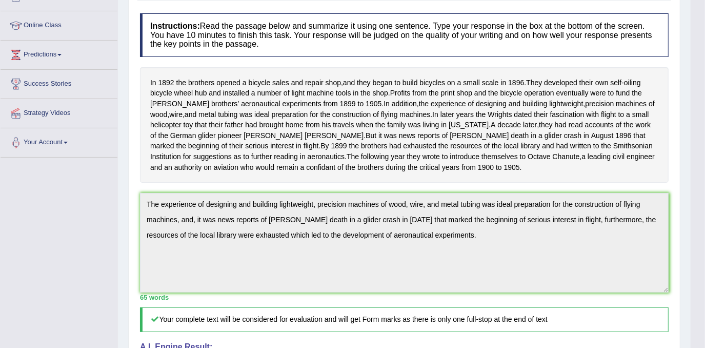
scroll to position [16, 0]
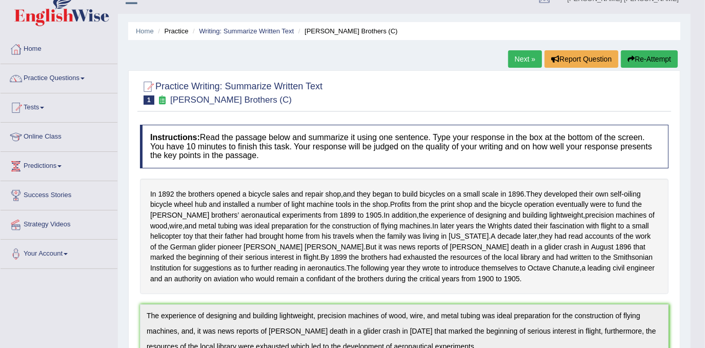
click at [532, 55] on link "Next »" at bounding box center [525, 58] width 34 height 17
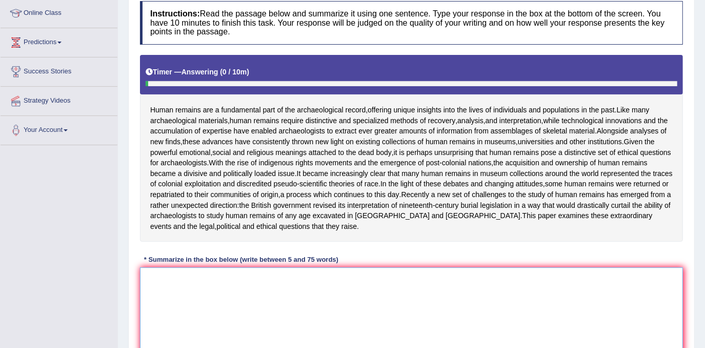
click at [216, 304] on textarea at bounding box center [411, 316] width 543 height 99
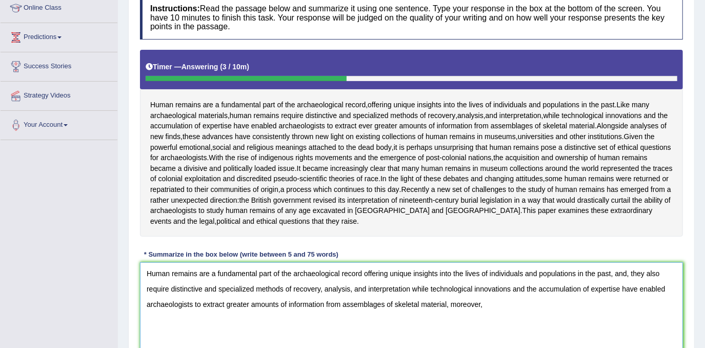
scroll to position [218, 0]
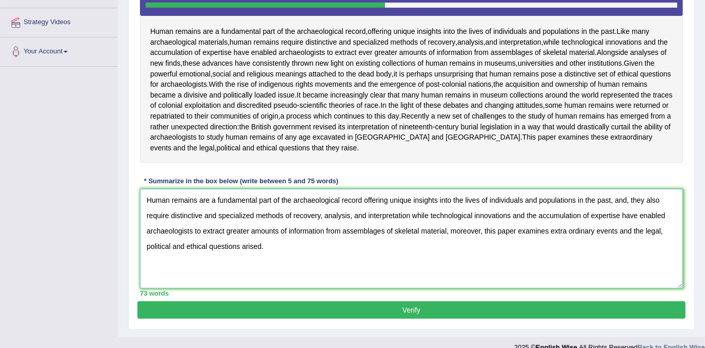
type textarea "Human remains are a fundamental part of the archaeological record offering uniq…"
click at [417, 318] on button "Verify" at bounding box center [411, 309] width 548 height 17
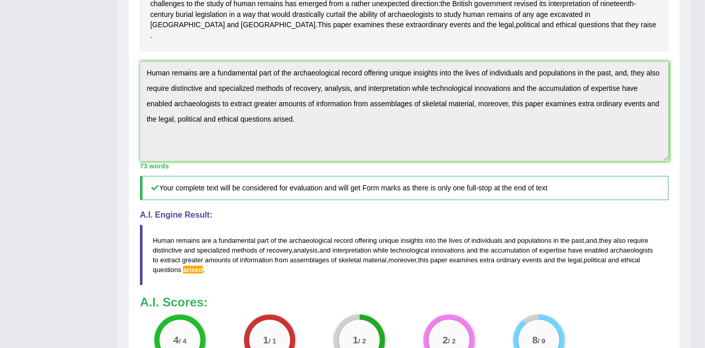
scroll to position [68, 0]
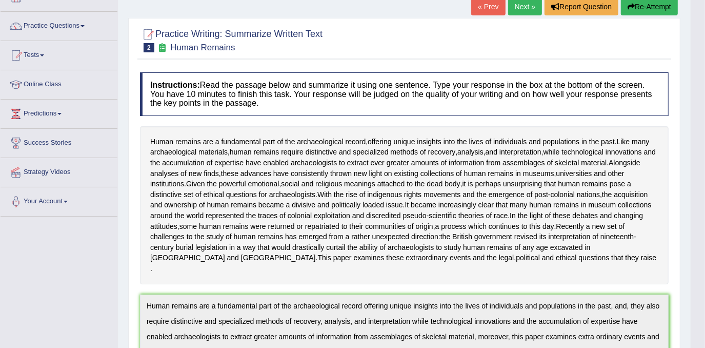
click at [646, 8] on button "Re-Attempt" at bounding box center [649, 6] width 57 height 17
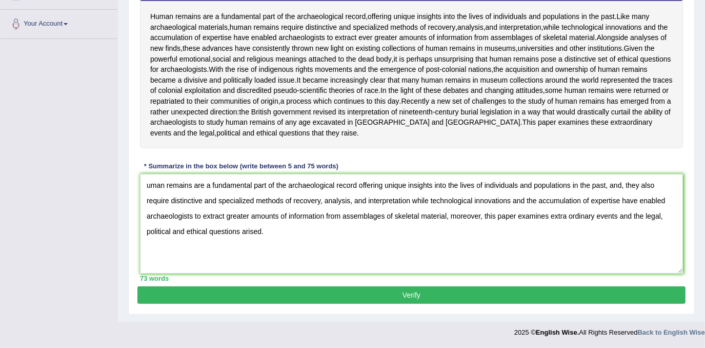
click at [148, 187] on textarea "uman remains are a fundamental part of the archaeological record offering uniqu…" at bounding box center [411, 223] width 543 height 99
click at [250, 233] on textarea "Human remains are a fundamental part of the archaeological record offering uniq…" at bounding box center [411, 223] width 543 height 99
type textarea "Human remains are a fundamental part of the archaeological record offering uniq…"
click at [283, 298] on button "Verify" at bounding box center [411, 294] width 548 height 17
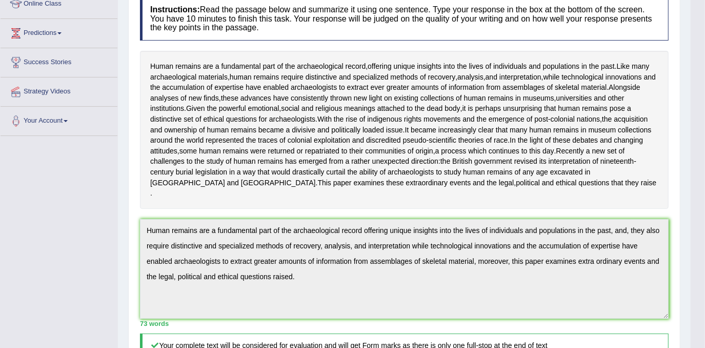
scroll to position [25, 0]
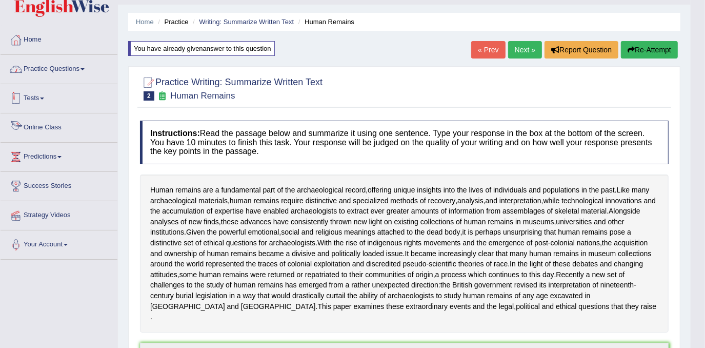
click at [26, 68] on link "Practice Questions" at bounding box center [59, 68] width 117 height 26
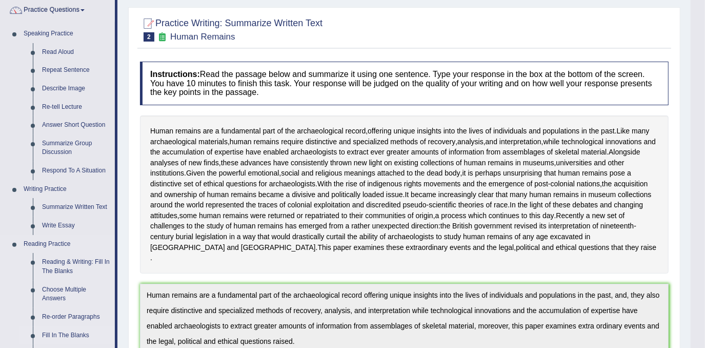
scroll to position [165, 0]
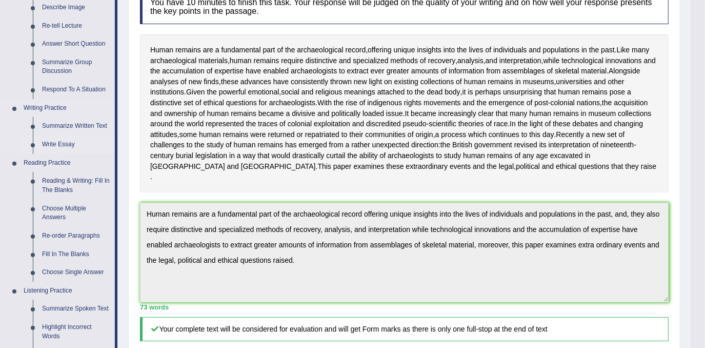
click at [63, 140] on link "Write Essay" at bounding box center [75, 144] width 77 height 18
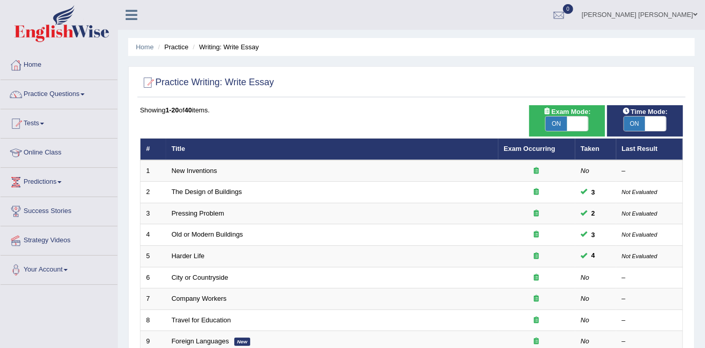
click at [36, 64] on link "Home" at bounding box center [59, 64] width 117 height 26
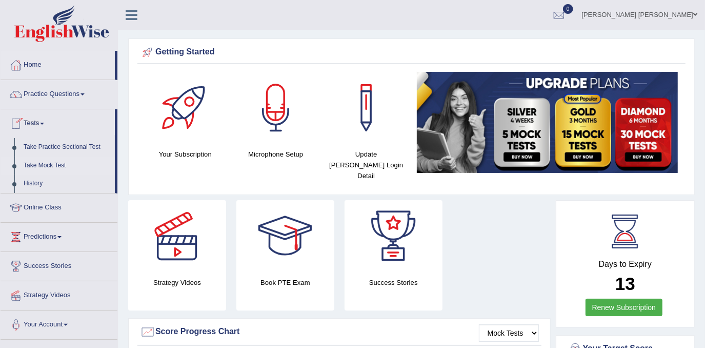
click at [53, 165] on link "Take Mock Test" at bounding box center [67, 165] width 96 height 18
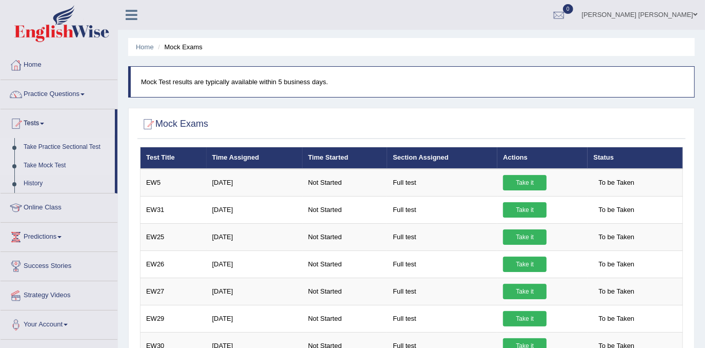
click at [61, 142] on link "Take Practice Sectional Test" at bounding box center [67, 147] width 96 height 18
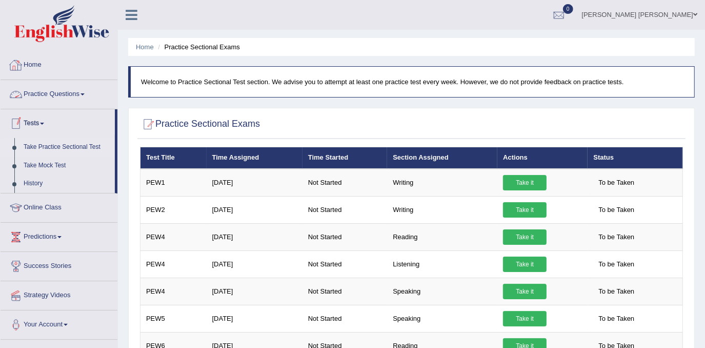
click at [34, 59] on link "Home" at bounding box center [59, 64] width 117 height 26
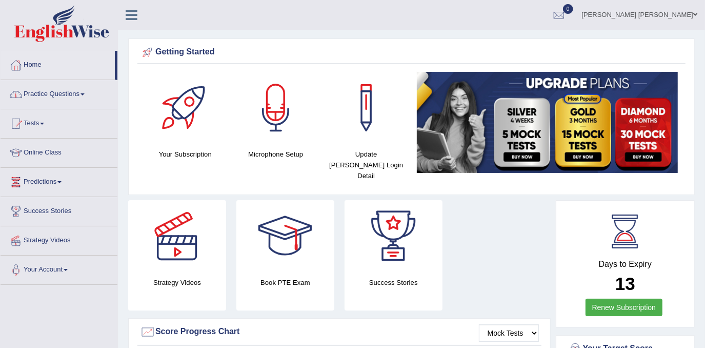
click at [53, 95] on link "Practice Questions" at bounding box center [59, 93] width 117 height 26
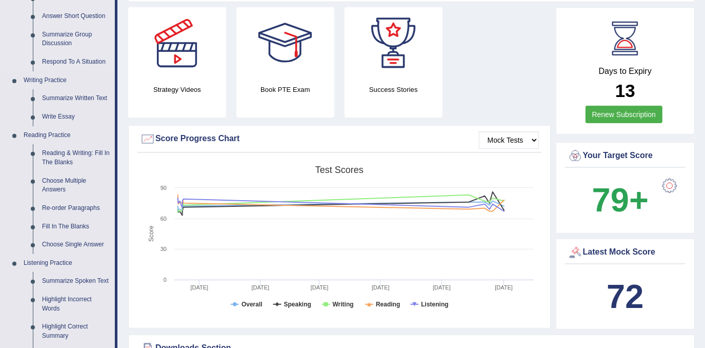
scroll to position [233, 0]
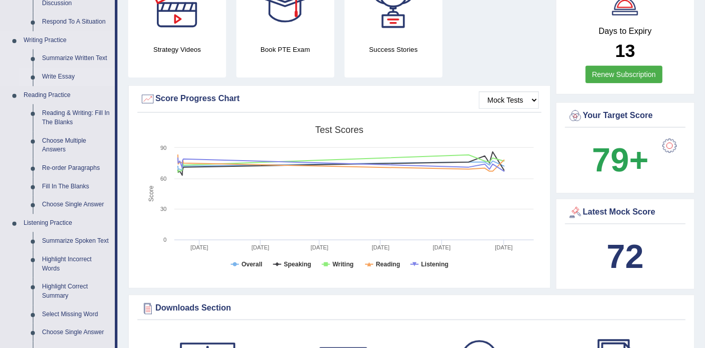
click at [64, 81] on link "Write Essay" at bounding box center [75, 77] width 77 height 18
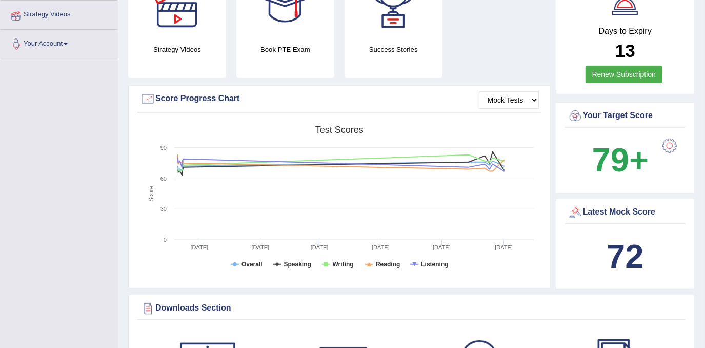
scroll to position [300, 0]
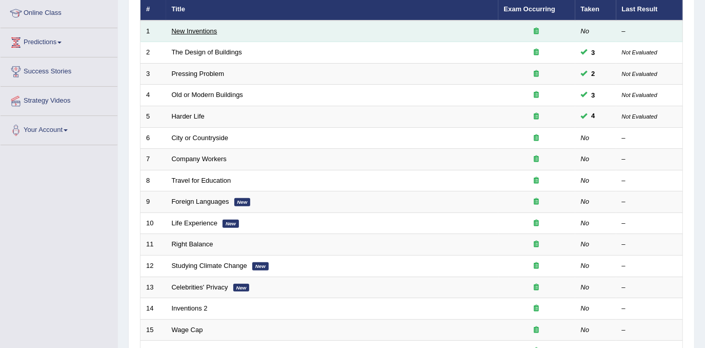
click at [211, 30] on link "New Inventions" at bounding box center [195, 31] width 46 height 8
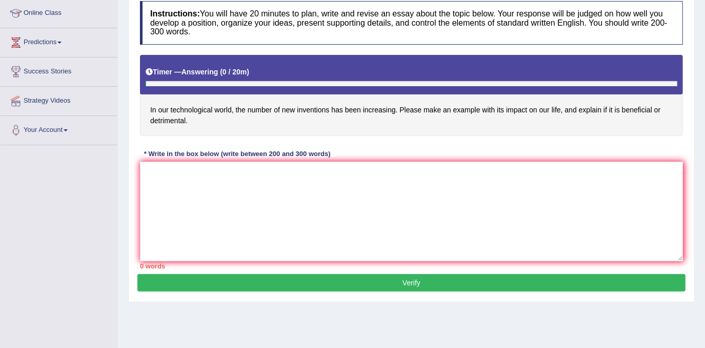
scroll to position [140, 0]
click at [145, 174] on textarea at bounding box center [411, 211] width 543 height 99
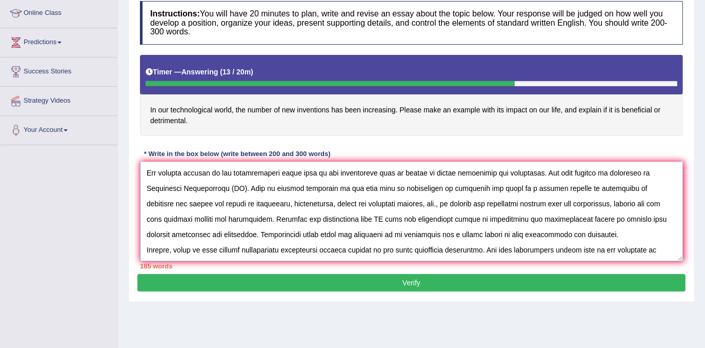
scroll to position [39, 0]
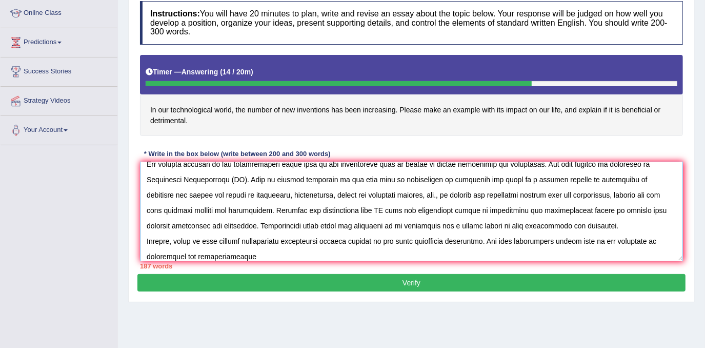
click at [235, 256] on textarea at bounding box center [411, 211] width 543 height 99
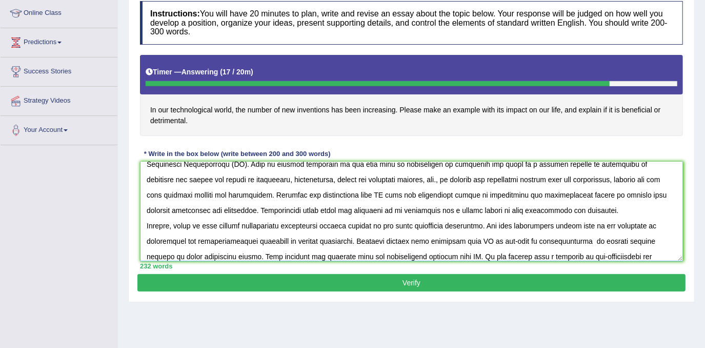
scroll to position [71, 0]
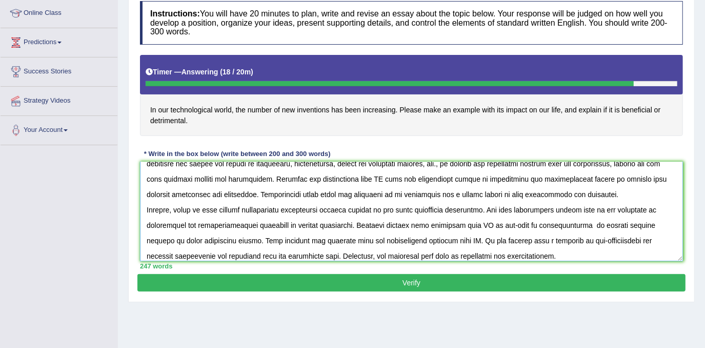
click at [184, 224] on textarea at bounding box center [411, 211] width 543 height 99
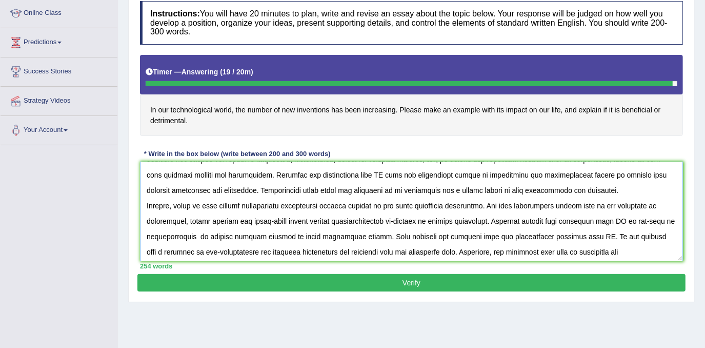
scroll to position [76, 0]
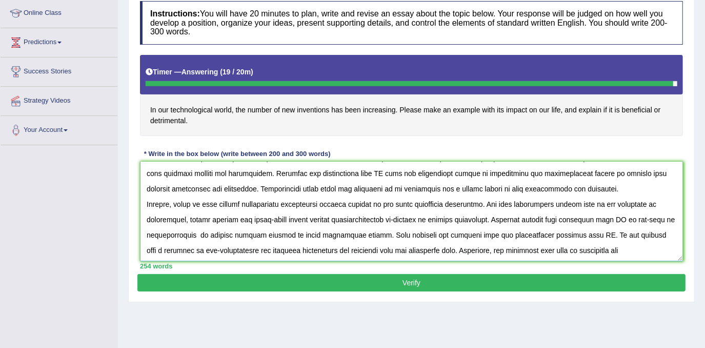
click at [669, 249] on textarea at bounding box center [411, 211] width 543 height 99
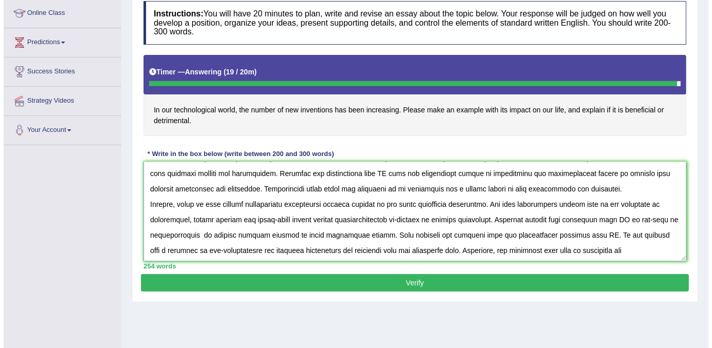
scroll to position [86, 0]
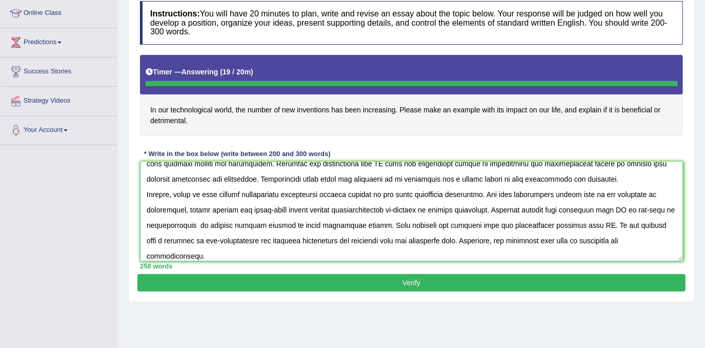
type textarea "The increasing influence of new inventions has ignited numerous discussions. Th…"
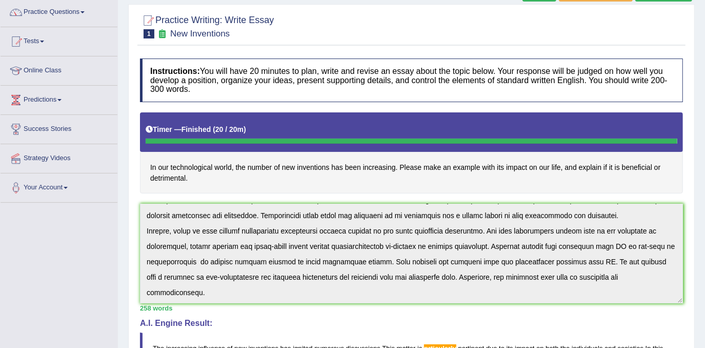
scroll to position [0, 0]
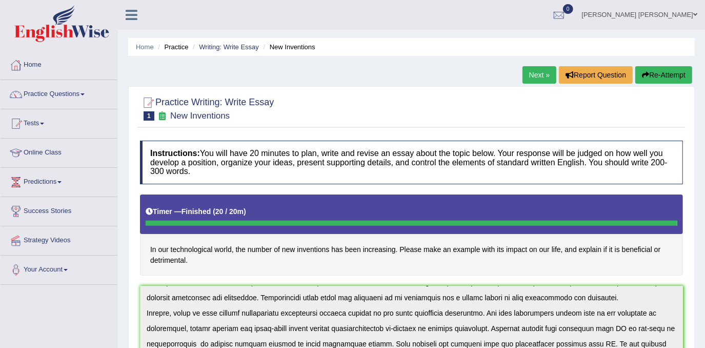
click at [674, 73] on button "Re-Attempt" at bounding box center [663, 74] width 57 height 17
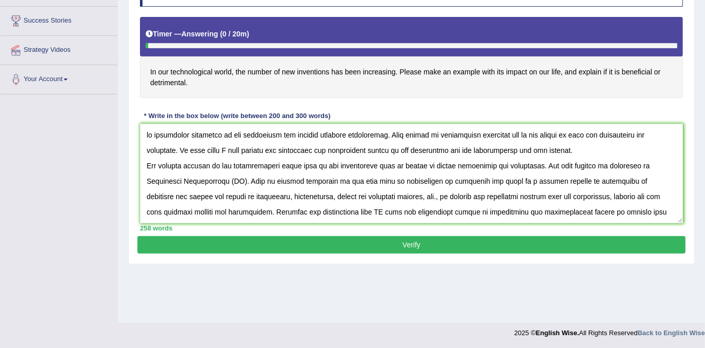
click at [146, 133] on textarea at bounding box center [411, 173] width 543 height 99
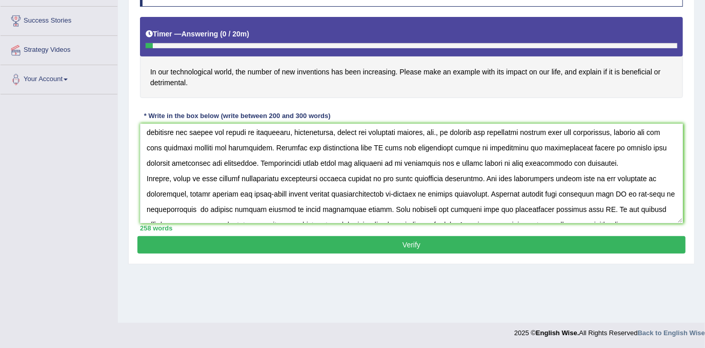
scroll to position [92, 0]
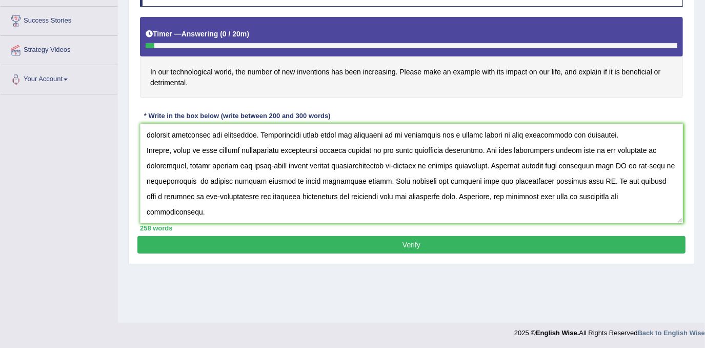
click at [230, 134] on textarea at bounding box center [411, 173] width 543 height 99
click at [201, 197] on textarea at bounding box center [411, 173] width 543 height 99
click at [232, 192] on textarea at bounding box center [411, 173] width 543 height 99
click at [652, 165] on textarea at bounding box center [411, 173] width 543 height 99
click at [182, 181] on textarea at bounding box center [411, 173] width 543 height 99
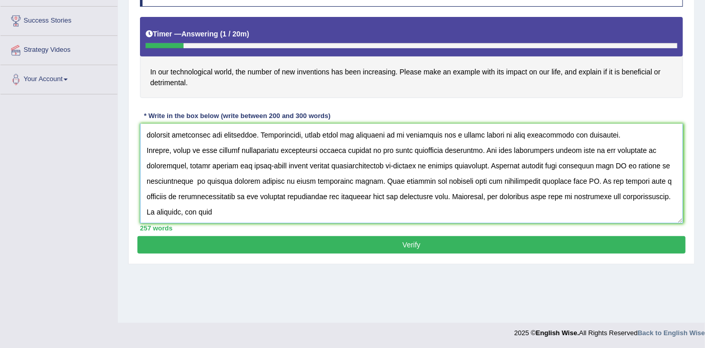
scroll to position [108, 0]
click at [230, 202] on textarea at bounding box center [411, 173] width 543 height 99
click at [223, 210] on textarea at bounding box center [411, 173] width 543 height 99
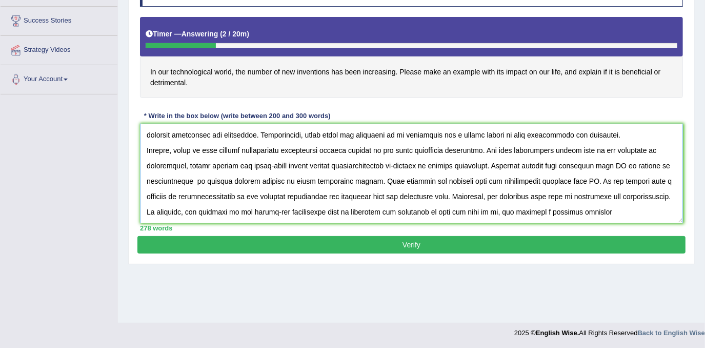
click at [520, 210] on textarea at bounding box center [411, 173] width 543 height 99
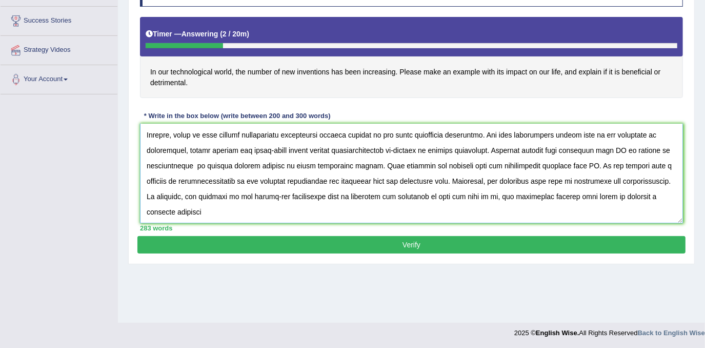
scroll to position [123, 0]
click at [217, 203] on textarea at bounding box center [411, 173] width 543 height 99
type textarea "The increasing influence of new inventions has ignited numerous discussions. Th…"
click at [290, 236] on button "Verify" at bounding box center [411, 244] width 548 height 17
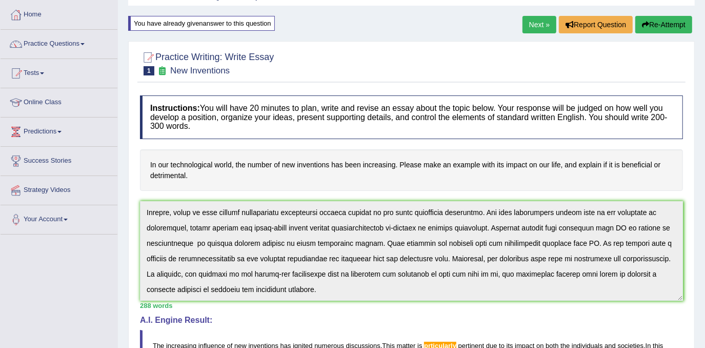
click at [384, 304] on div "Instructions: You will have 20 minutes to plan, write and revise an essay about…" at bounding box center [411, 333] width 548 height 487
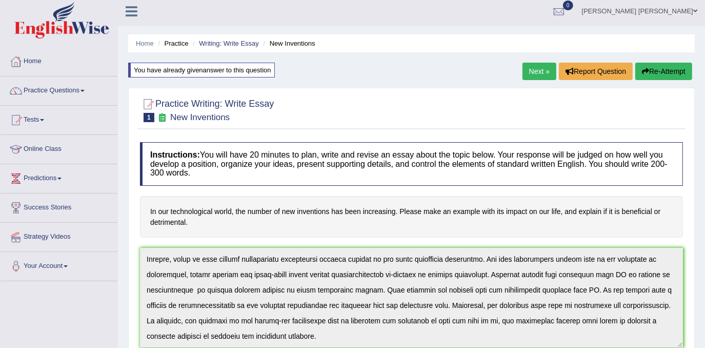
scroll to position [0, 0]
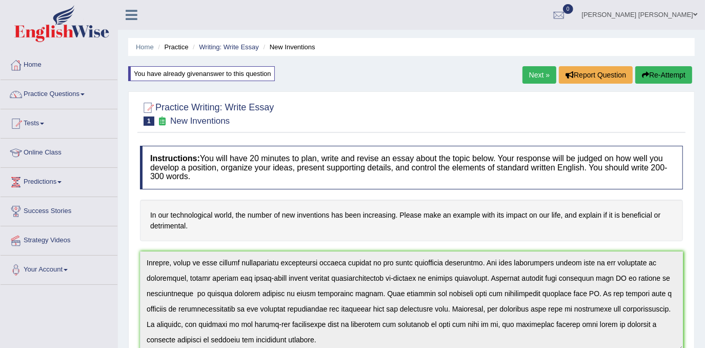
click at [651, 72] on button "Re-Attempt" at bounding box center [663, 74] width 57 height 17
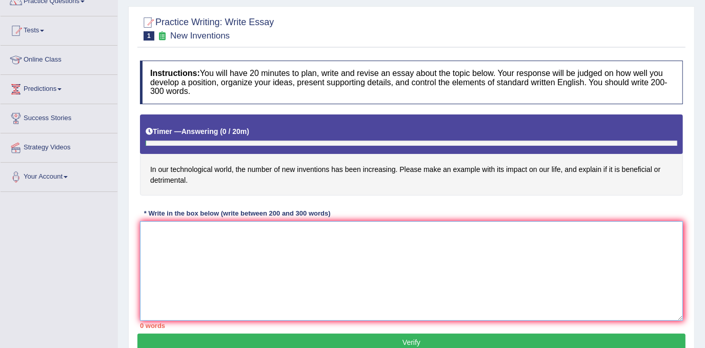
click at [220, 244] on textarea at bounding box center [411, 270] width 543 height 99
paste textarea "he increasing influence of new inventions has ignited numerous discussions. Thi…"
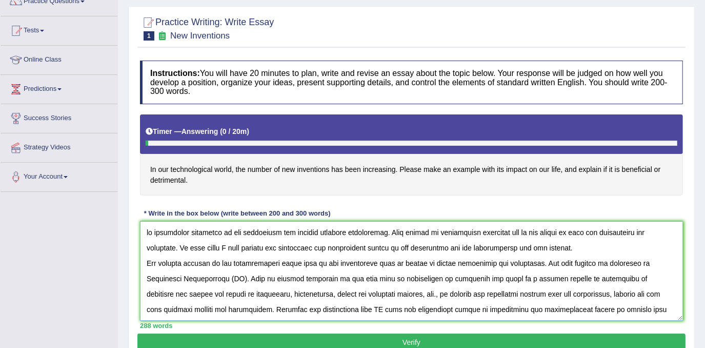
click at [148, 226] on textarea at bounding box center [411, 270] width 543 height 99
click at [447, 230] on textarea at bounding box center [411, 270] width 543 height 99
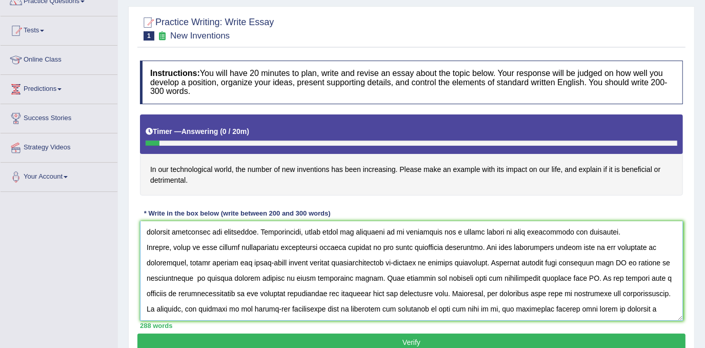
scroll to position [46, 0]
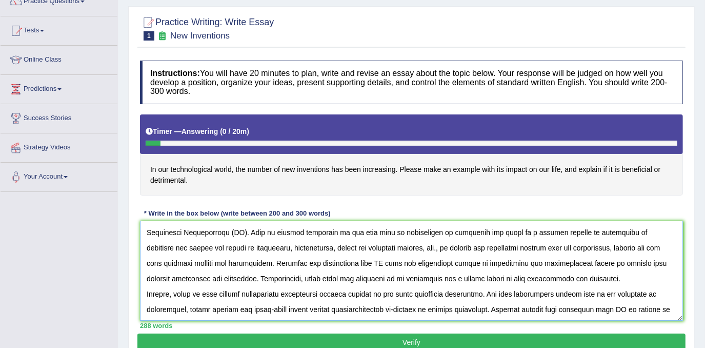
click at [322, 257] on textarea at bounding box center [411, 270] width 543 height 99
click at [272, 296] on textarea at bounding box center [411, 270] width 543 height 99
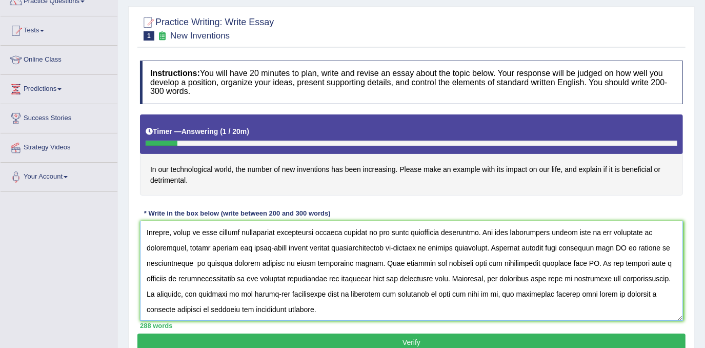
scroll to position [123, 0]
click at [286, 310] on textarea at bounding box center [411, 270] width 543 height 99
type textarea "The increasing influence of new inventions has ignited numerous discussions. Th…"
click at [291, 344] on button "Verify" at bounding box center [411, 341] width 548 height 17
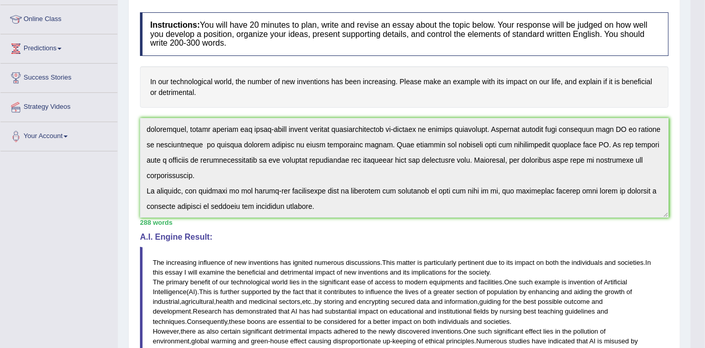
scroll to position [0, 0]
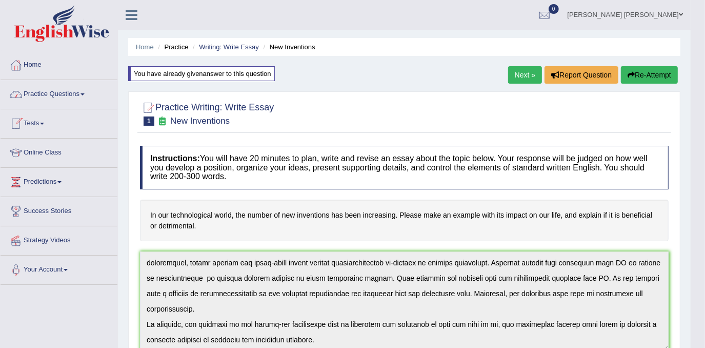
click at [34, 123] on link "Tests" at bounding box center [59, 122] width 117 height 26
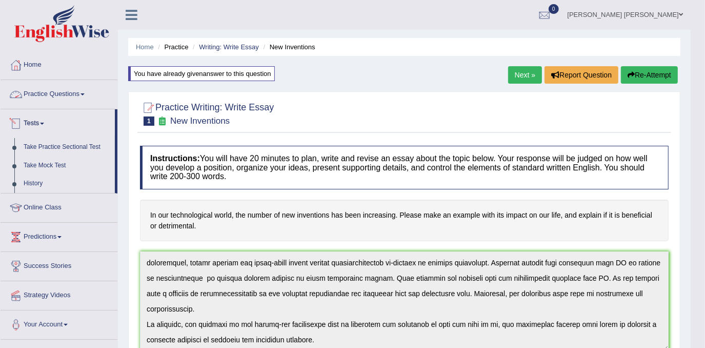
click at [44, 99] on link "Practice Questions" at bounding box center [59, 93] width 117 height 26
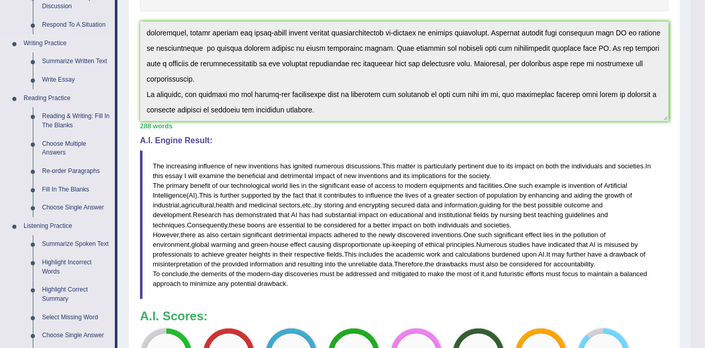
scroll to position [280, 0]
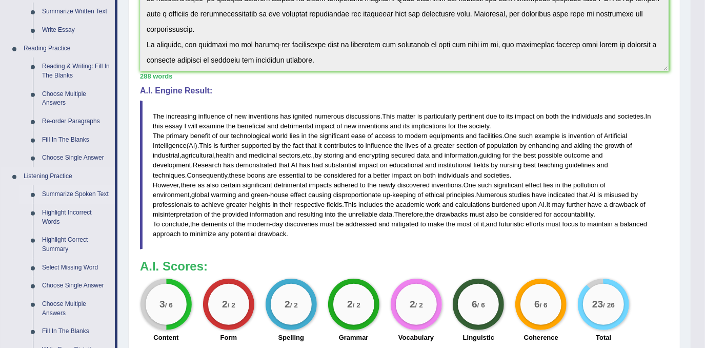
click at [79, 190] on link "Summarize Spoken Text" at bounding box center [75, 194] width 77 height 18
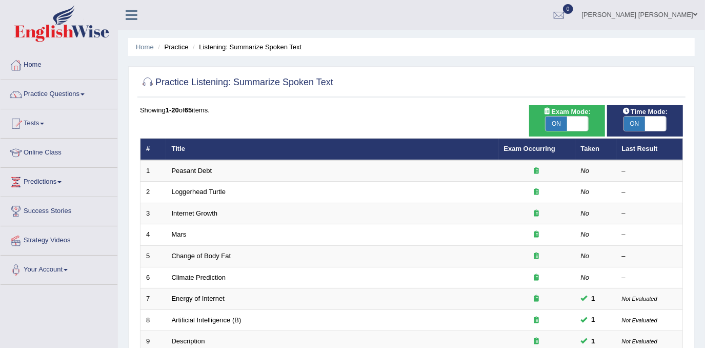
click at [38, 64] on link "Home" at bounding box center [59, 64] width 117 height 26
